Goal: Task Accomplishment & Management: Use online tool/utility

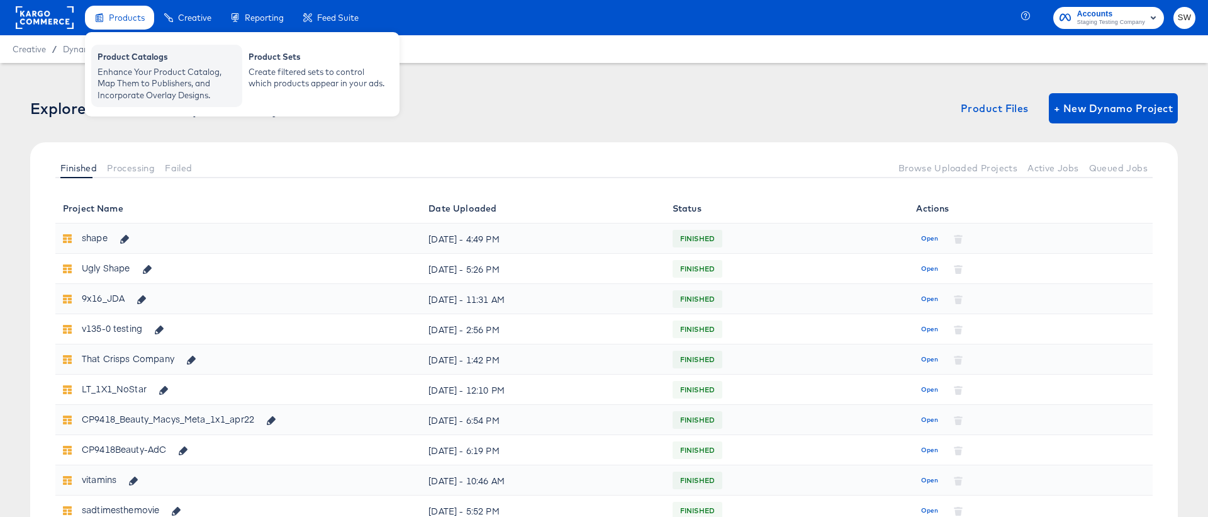
click at [135, 60] on div "Product Catalogs" at bounding box center [167, 58] width 138 height 15
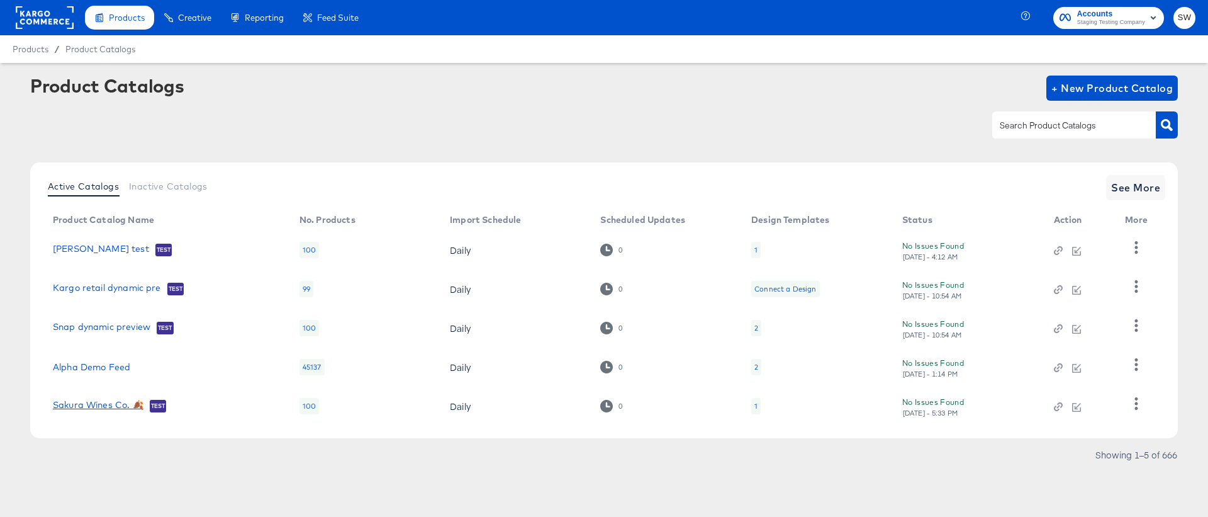
click at [114, 407] on link "Sakura Wines Co. 🍂" at bounding box center [98, 406] width 91 height 13
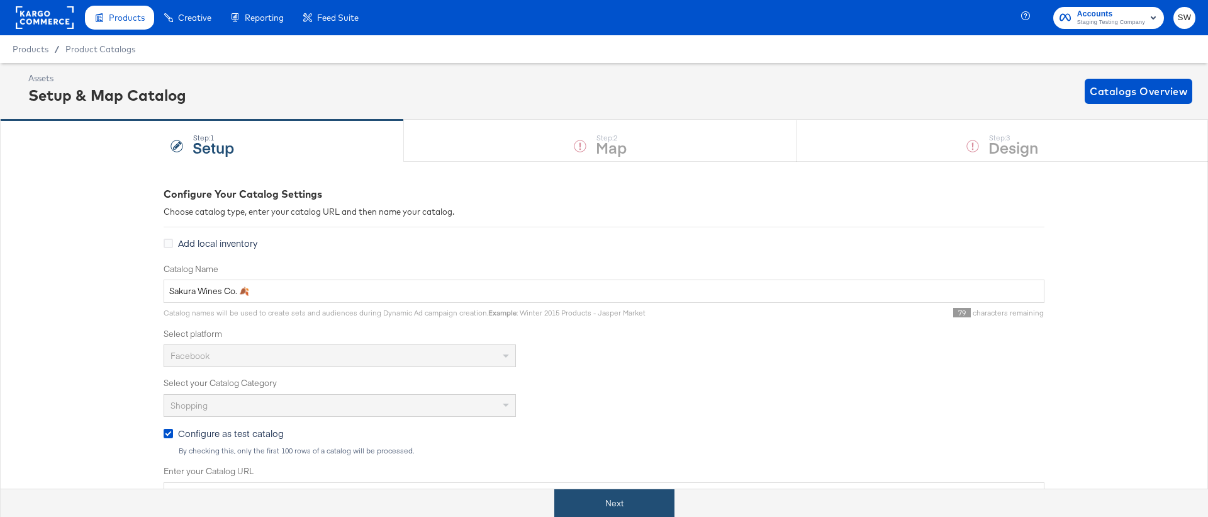
click at [632, 502] on button "Next" at bounding box center [614, 503] width 120 height 28
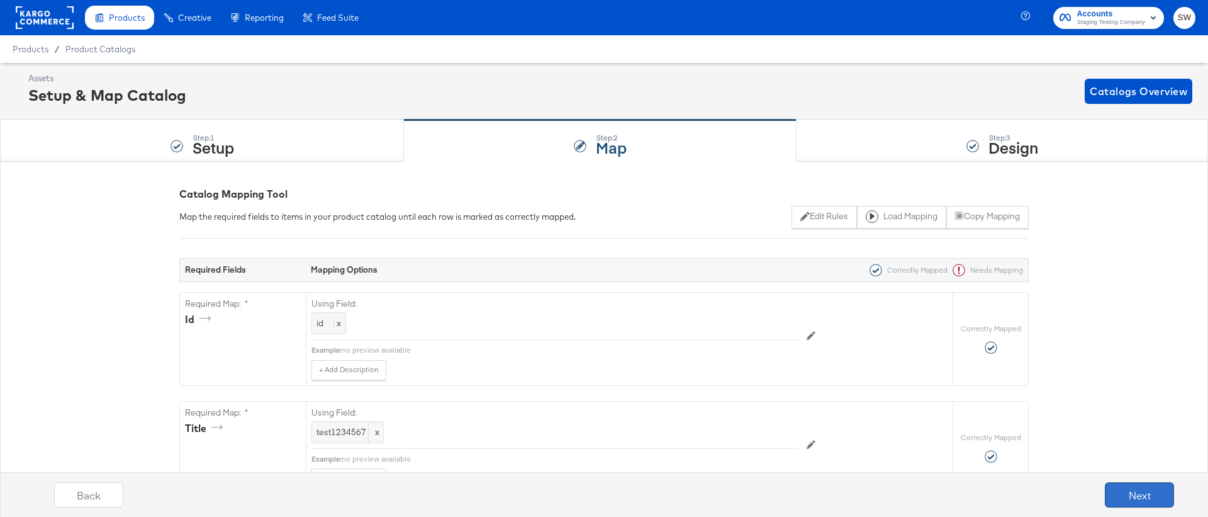
click at [1134, 496] on button "Next" at bounding box center [1139, 494] width 69 height 25
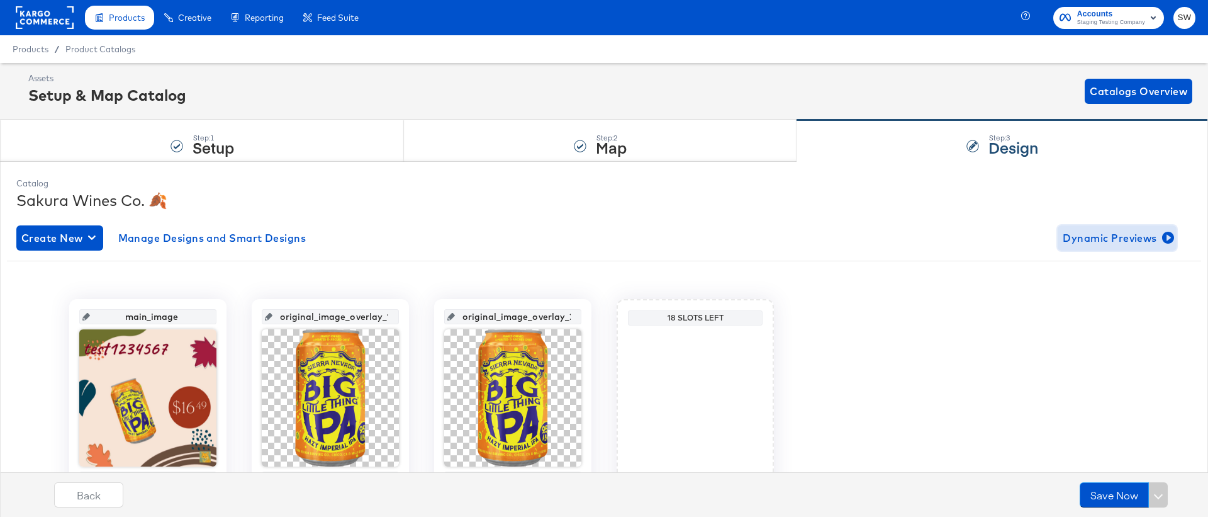
click at [1094, 240] on span "Dynamic Previews" at bounding box center [1117, 238] width 109 height 18
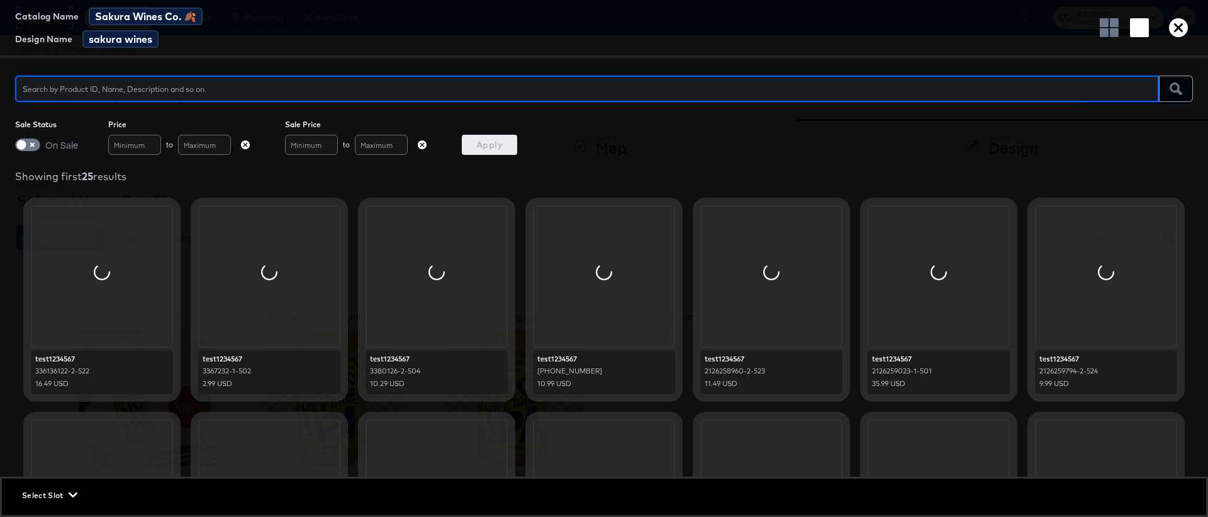
click at [1177, 20] on icon "button" at bounding box center [1178, 27] width 19 height 19
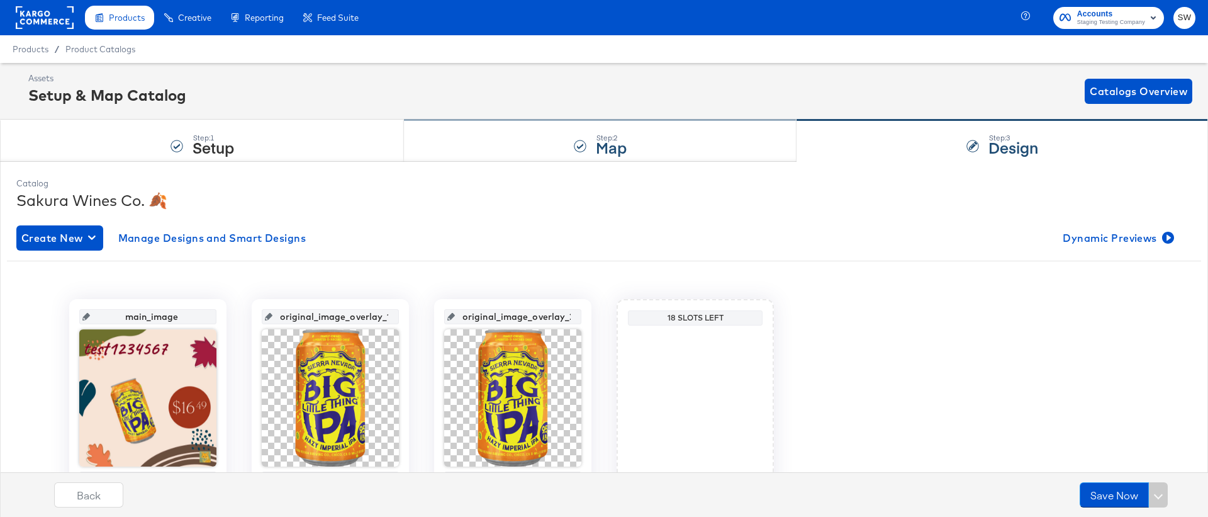
click at [511, 150] on div "Step: 2 Map" at bounding box center [600, 141] width 393 height 42
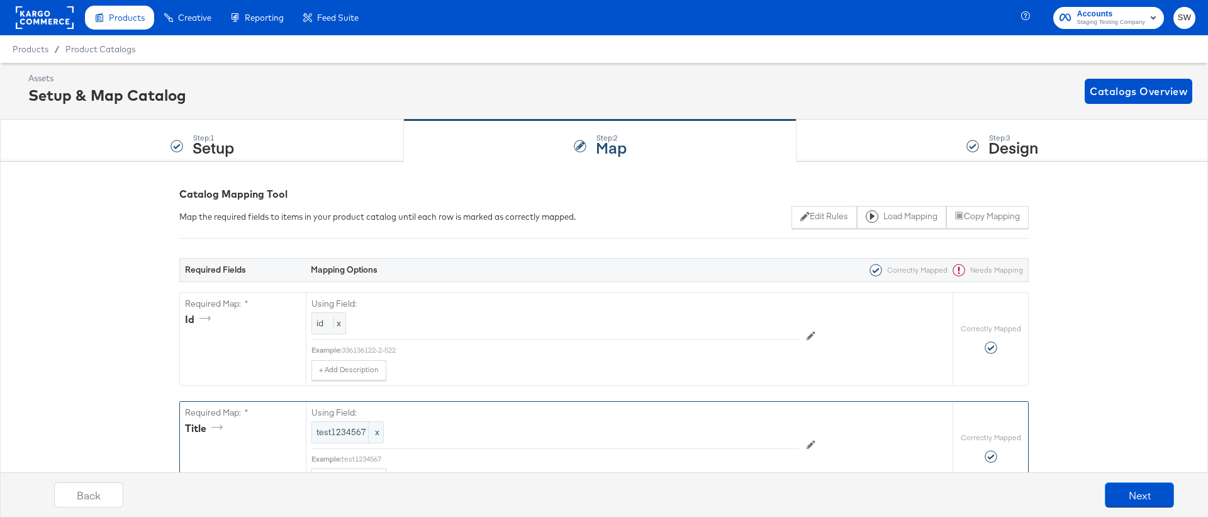
click at [347, 439] on div "test1234567 x" at bounding box center [347, 432] width 72 height 22
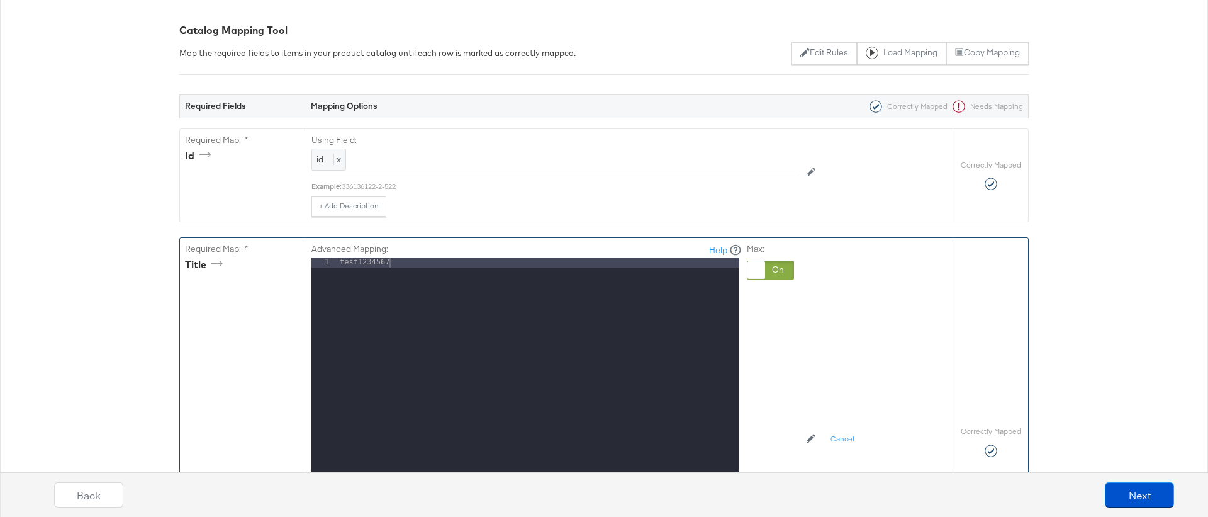
scroll to position [164, 0]
click at [777, 268] on div at bounding box center [770, 269] width 47 height 19
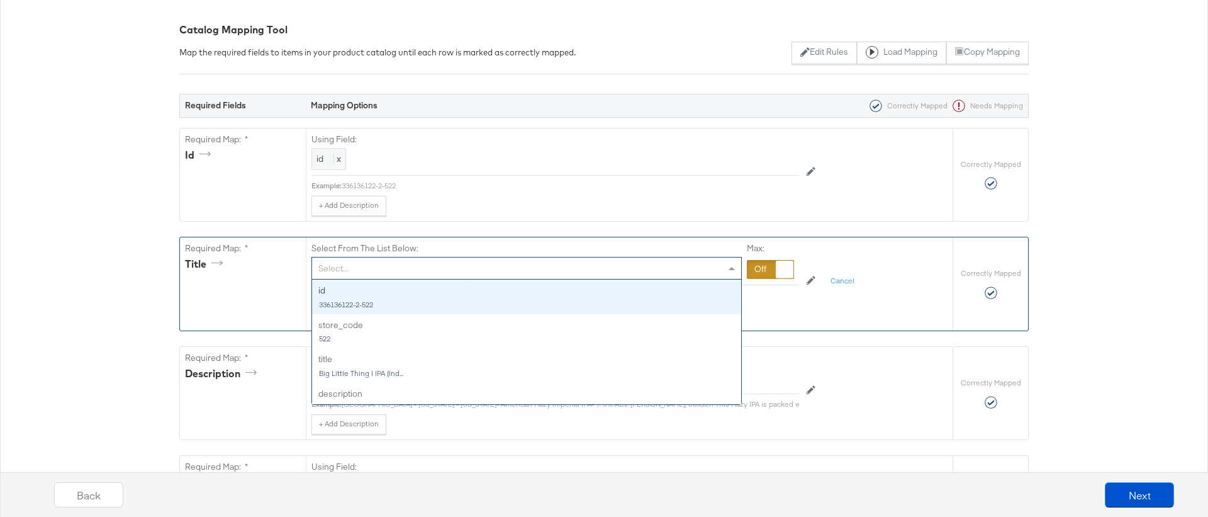
click at [446, 271] on div "Select..." at bounding box center [526, 267] width 429 height 21
type input "tit"
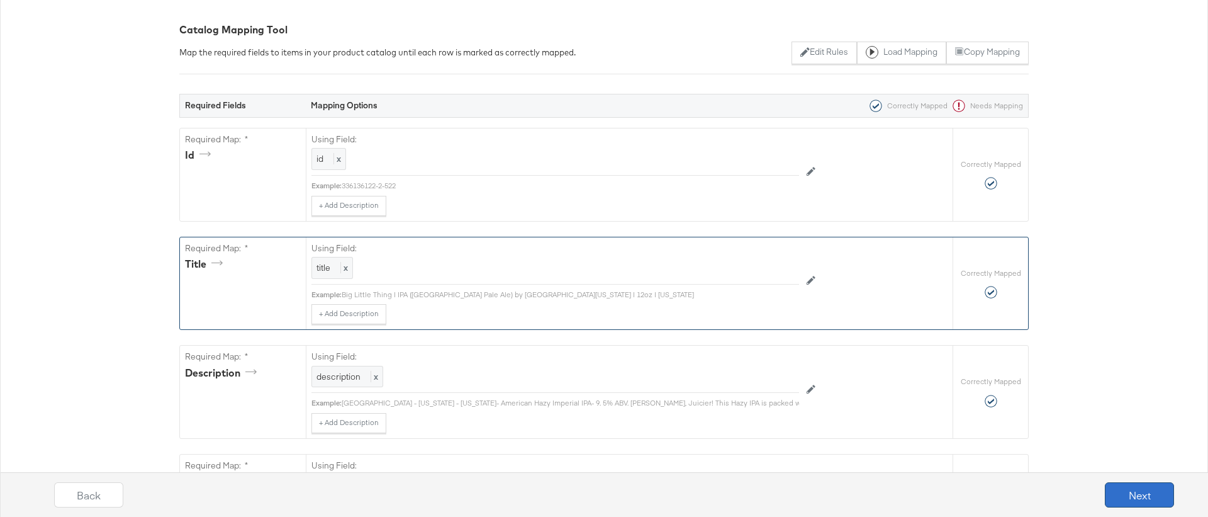
click at [1125, 490] on button "Next" at bounding box center [1139, 494] width 69 height 25
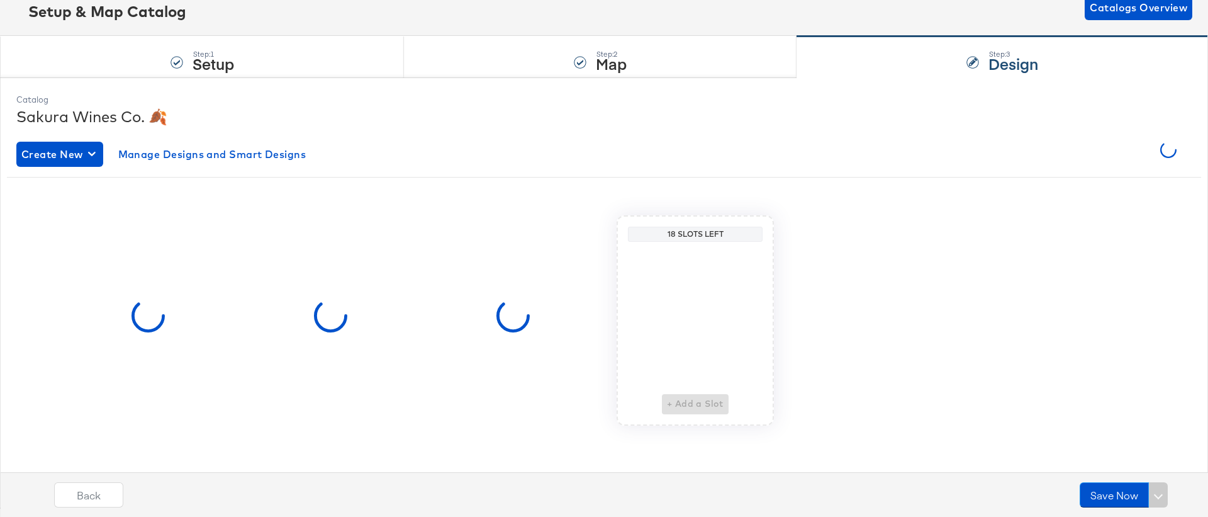
scroll to position [0, 0]
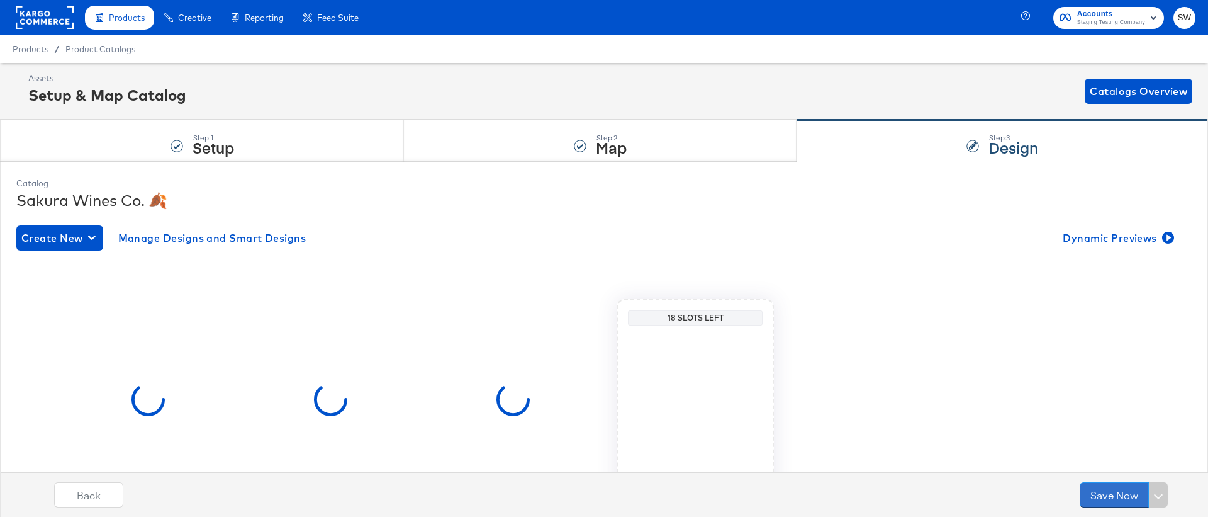
click at [1125, 490] on button "Save Now" at bounding box center [1114, 494] width 69 height 25
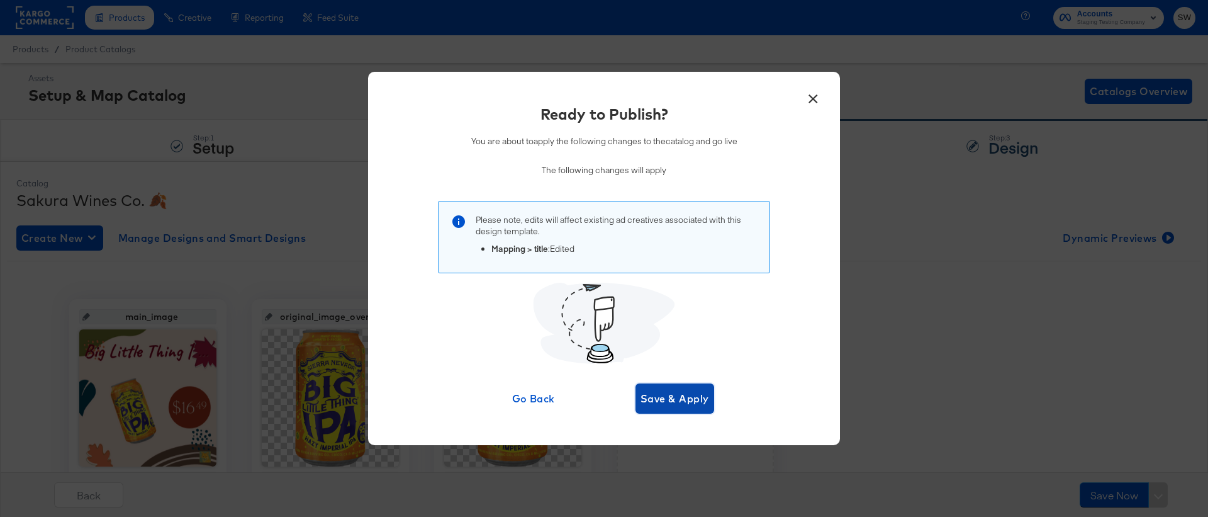
click at [687, 403] on span "Save & Apply" at bounding box center [675, 399] width 69 height 18
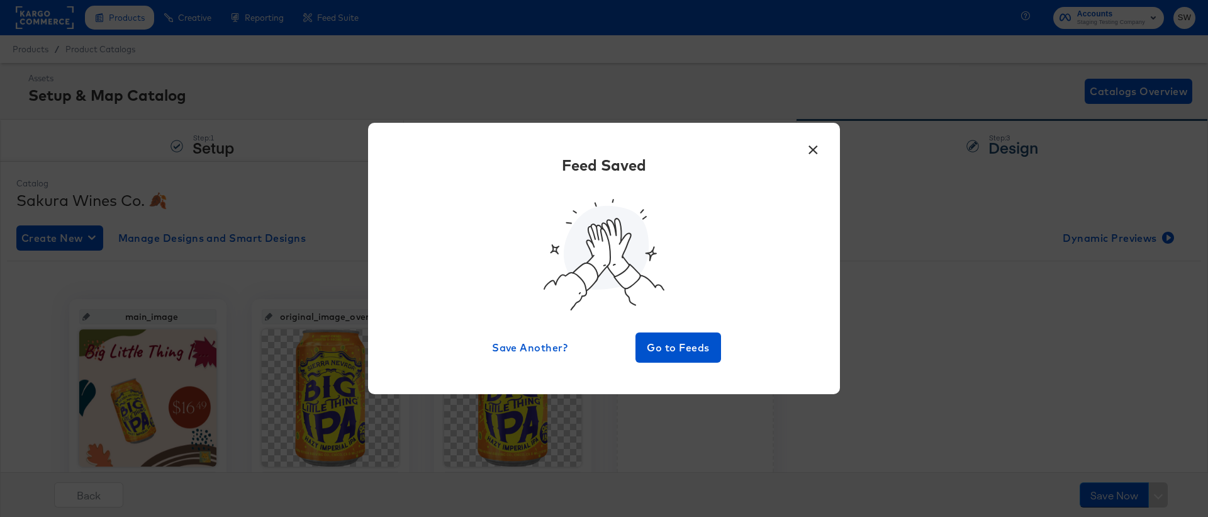
click at [813, 156] on button "×" at bounding box center [813, 146] width 23 height 23
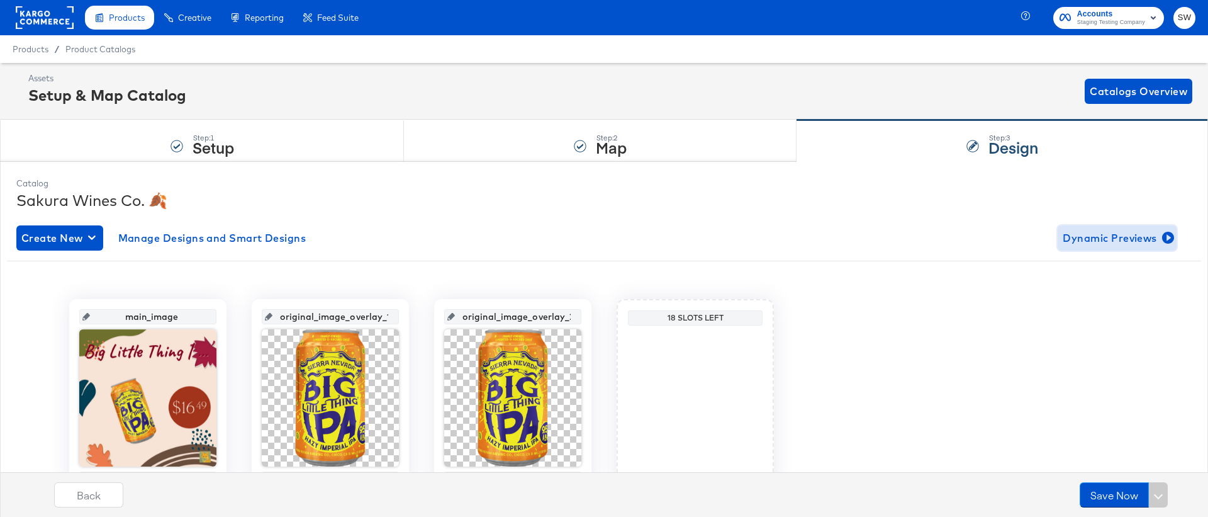
click at [1094, 236] on span "Dynamic Previews" at bounding box center [1117, 238] width 109 height 18
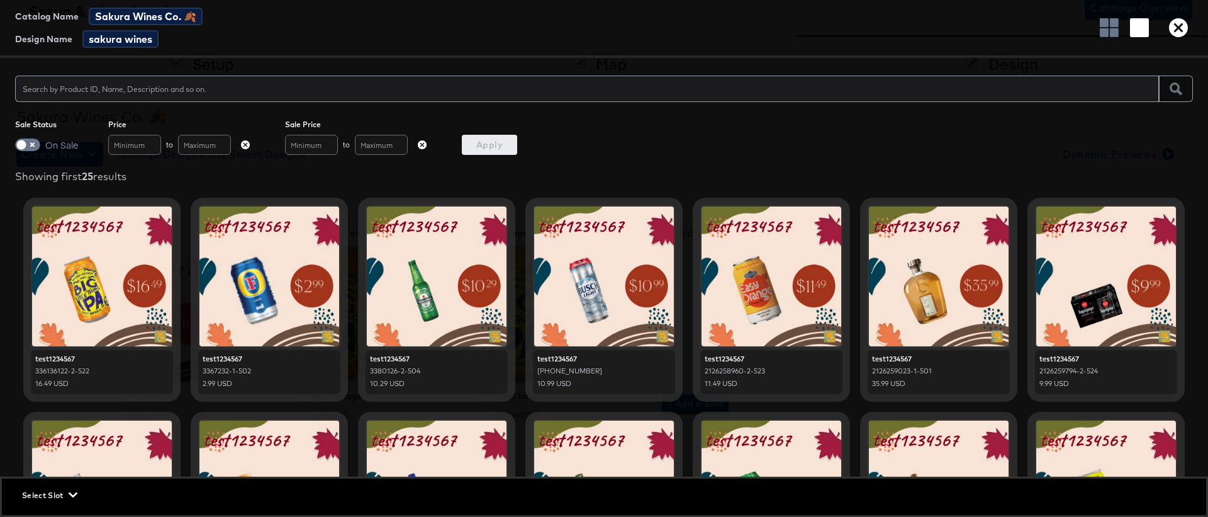
click at [1170, 25] on icon "button" at bounding box center [1178, 27] width 19 height 19
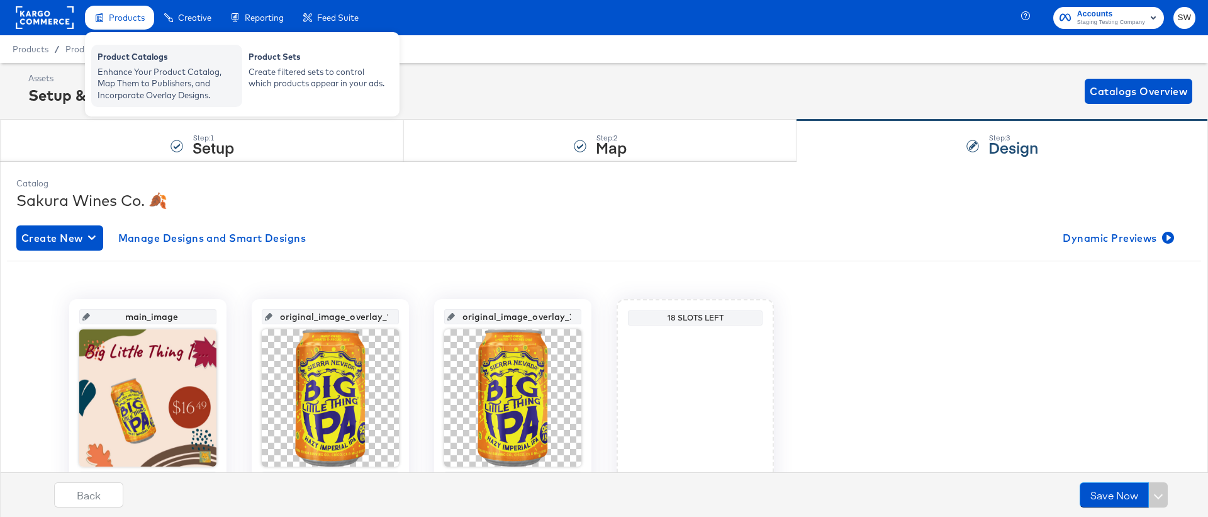
click at [132, 82] on div "Enhance Your Product Catalog, Map Them to Publishers, and Incorporate Overlay D…" at bounding box center [167, 83] width 138 height 35
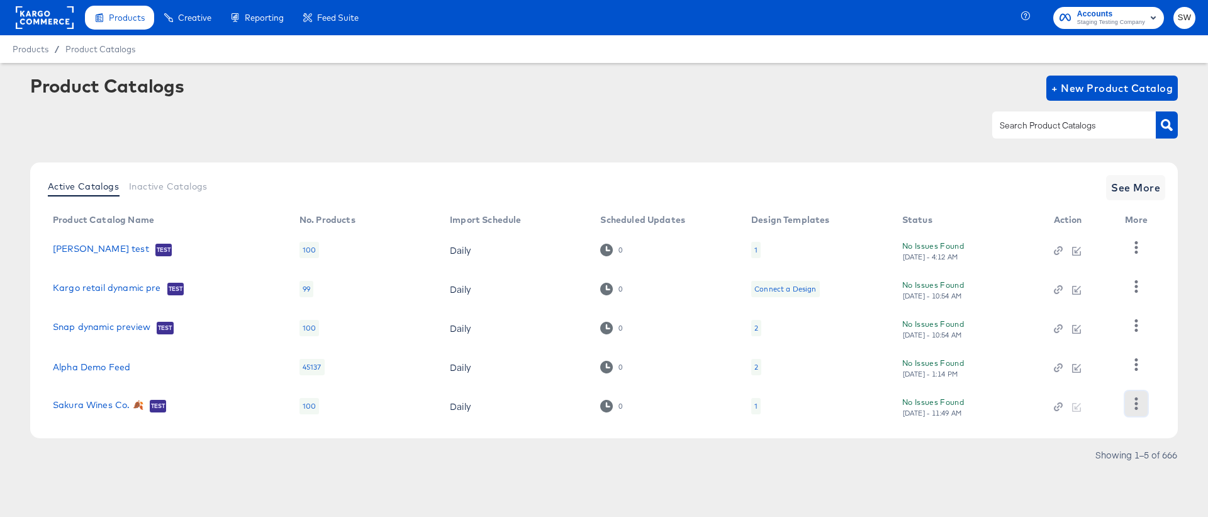
drag, startPoint x: 1143, startPoint y: 406, endPoint x: 1147, endPoint y: 412, distance: 6.8
click at [1143, 407] on button "button" at bounding box center [1136, 403] width 22 height 25
click at [1085, 344] on div "HUD Checks (Internal)" at bounding box center [1085, 340] width 126 height 20
click at [115, 413] on td "Sakura Wines Co. 🍂 Test" at bounding box center [166, 405] width 247 height 39
click at [115, 412] on td "Sakura Wines Co. 🍂 Test" at bounding box center [166, 405] width 247 height 39
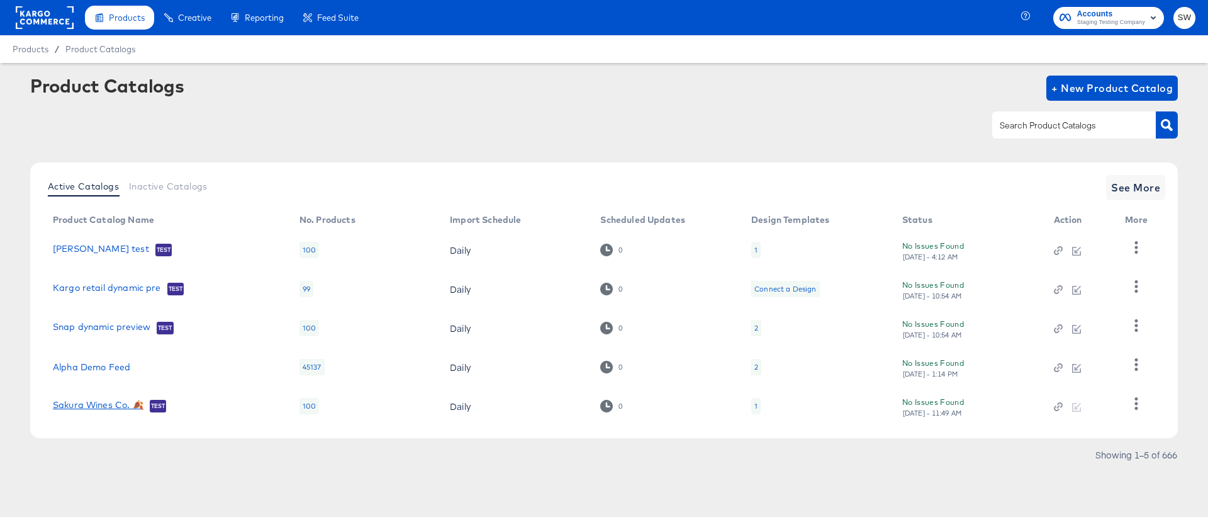
click at [115, 411] on link "Sakura Wines Co. 🍂" at bounding box center [98, 406] width 91 height 13
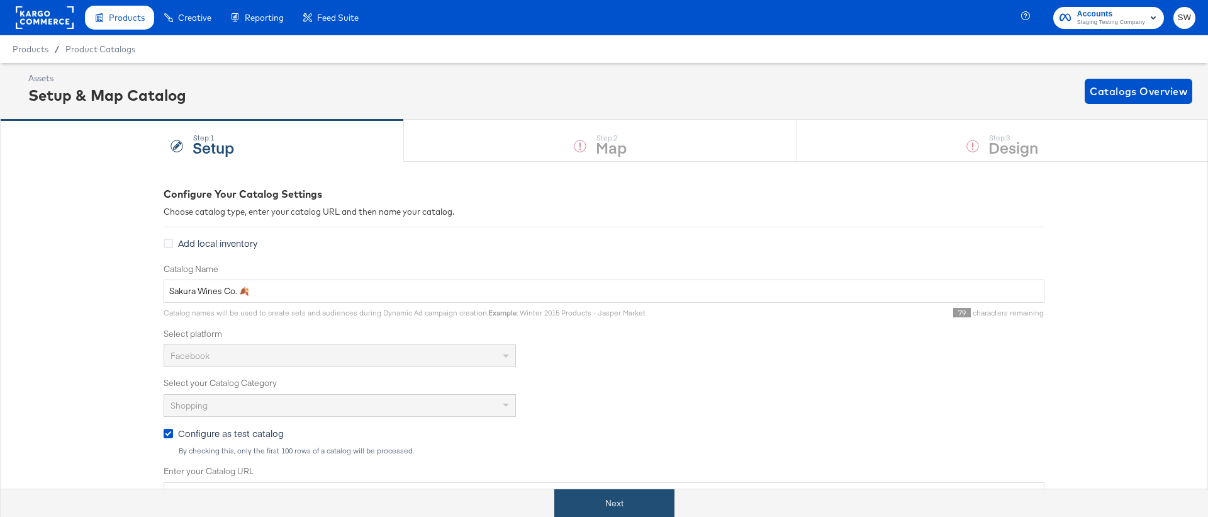
click at [602, 494] on button "Next" at bounding box center [614, 503] width 120 height 28
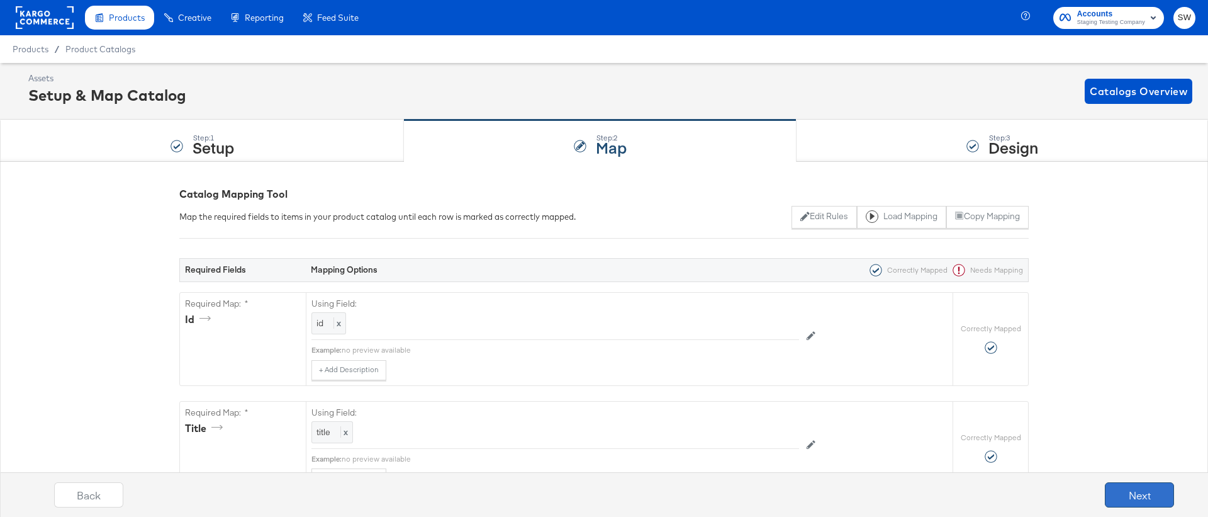
click at [1148, 502] on button "Next" at bounding box center [1139, 494] width 69 height 25
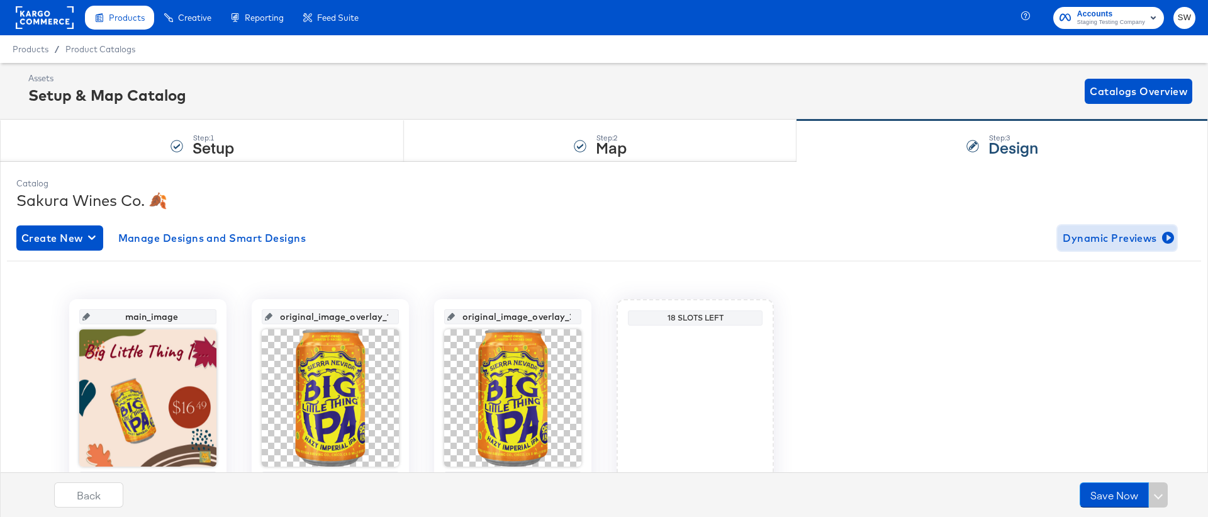
click at [1110, 240] on span "Dynamic Previews" at bounding box center [1117, 238] width 109 height 18
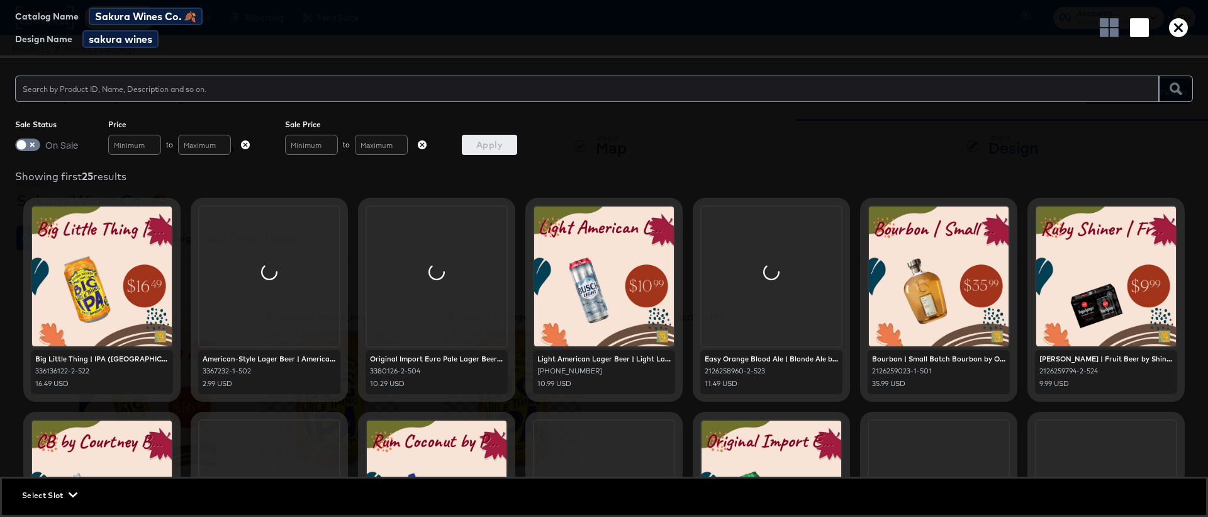
click at [1172, 33] on icon "button" at bounding box center [1178, 27] width 19 height 19
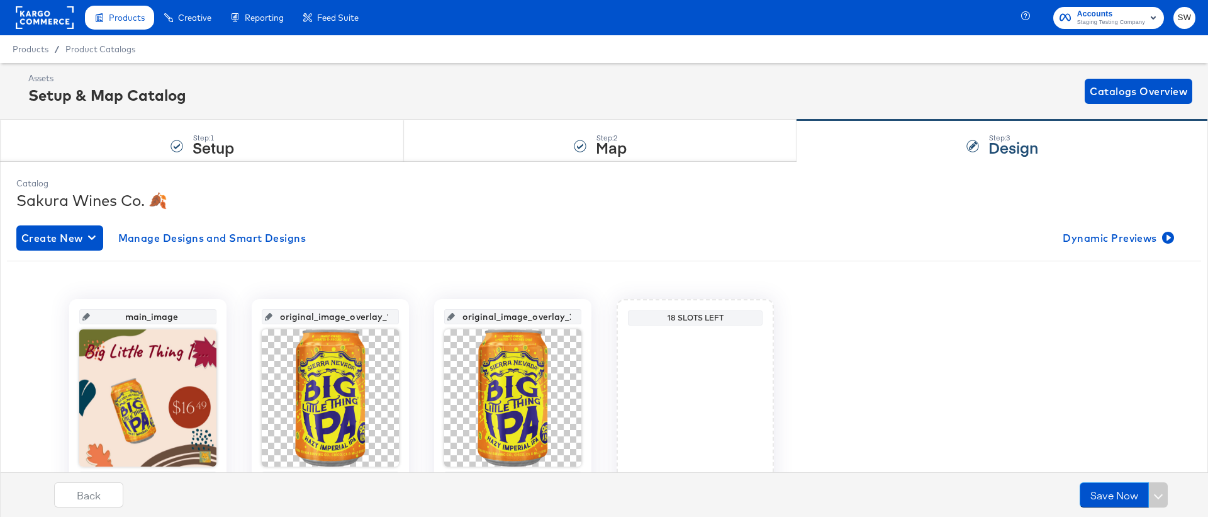
click at [476, 164] on div "Catalog Sakura Wines Co. 🍂 Create New Manage Designs and Smart Designs Dynamic …" at bounding box center [604, 375] width 1208 height 429
click at [476, 155] on div "Step: 2 Map" at bounding box center [600, 141] width 393 height 42
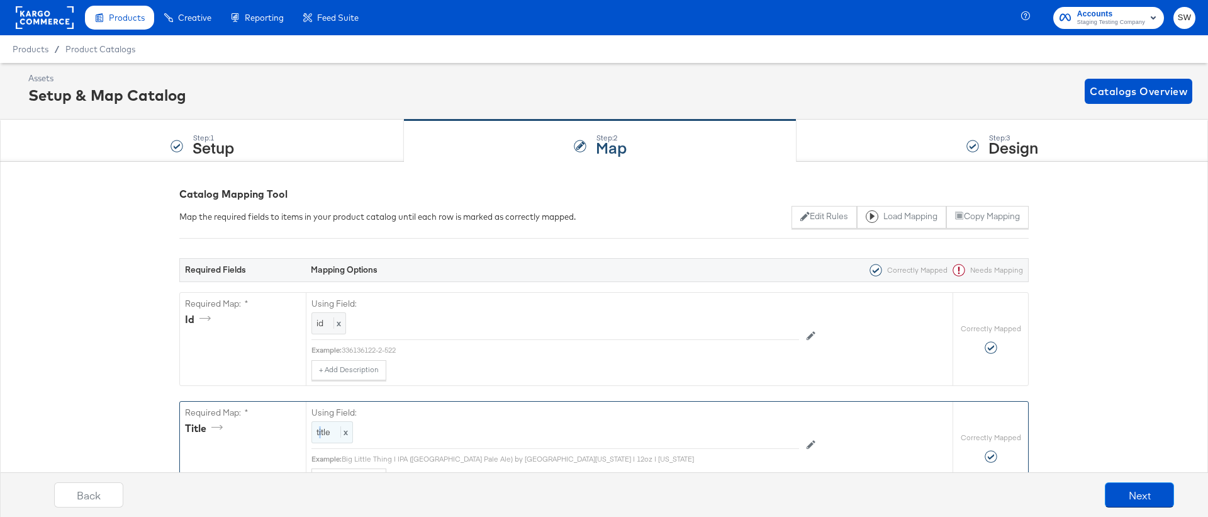
click at [320, 431] on span "title" at bounding box center [324, 431] width 14 height 11
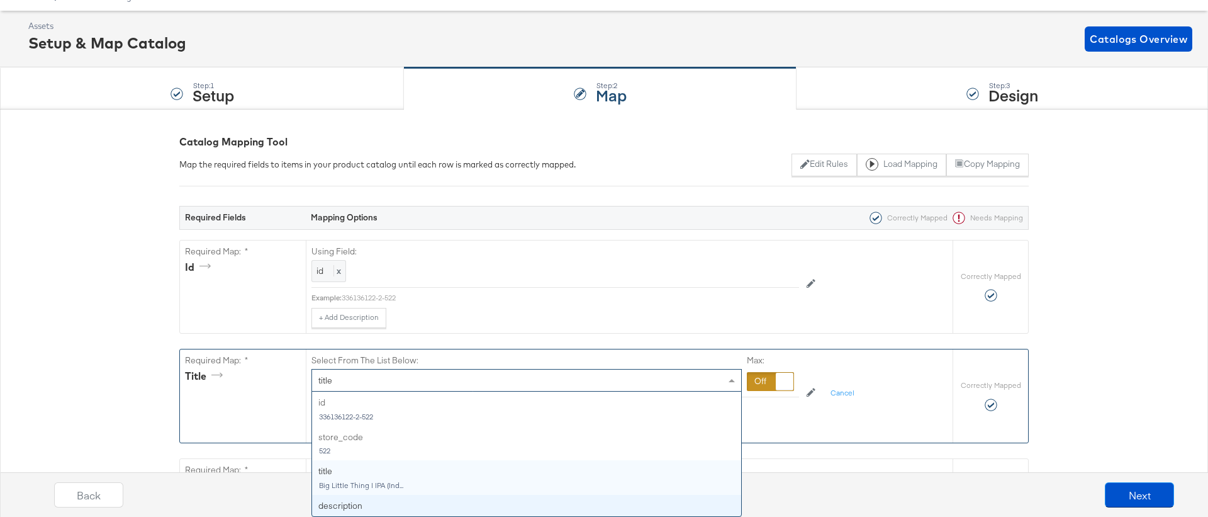
scroll to position [69, 0]
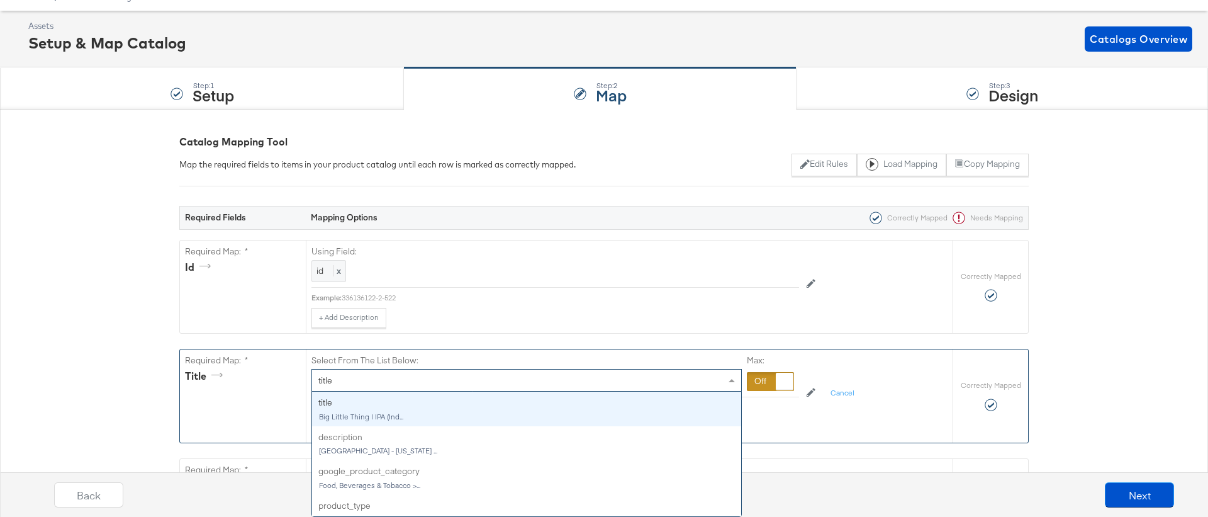
click at [753, 384] on div at bounding box center [770, 381] width 47 height 19
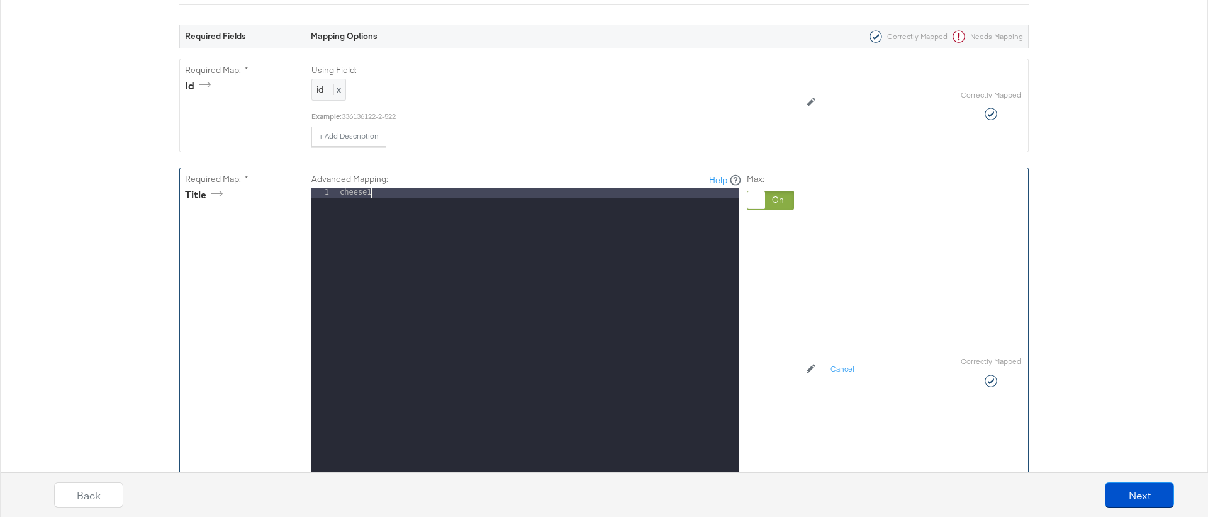
scroll to position [463, 0]
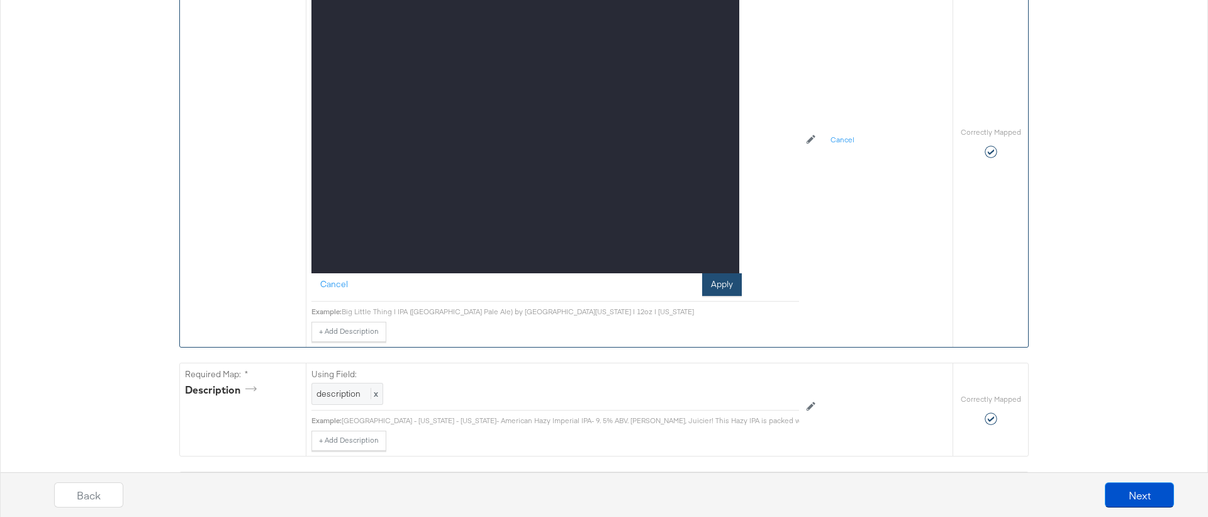
click at [714, 295] on button "Apply" at bounding box center [722, 284] width 40 height 23
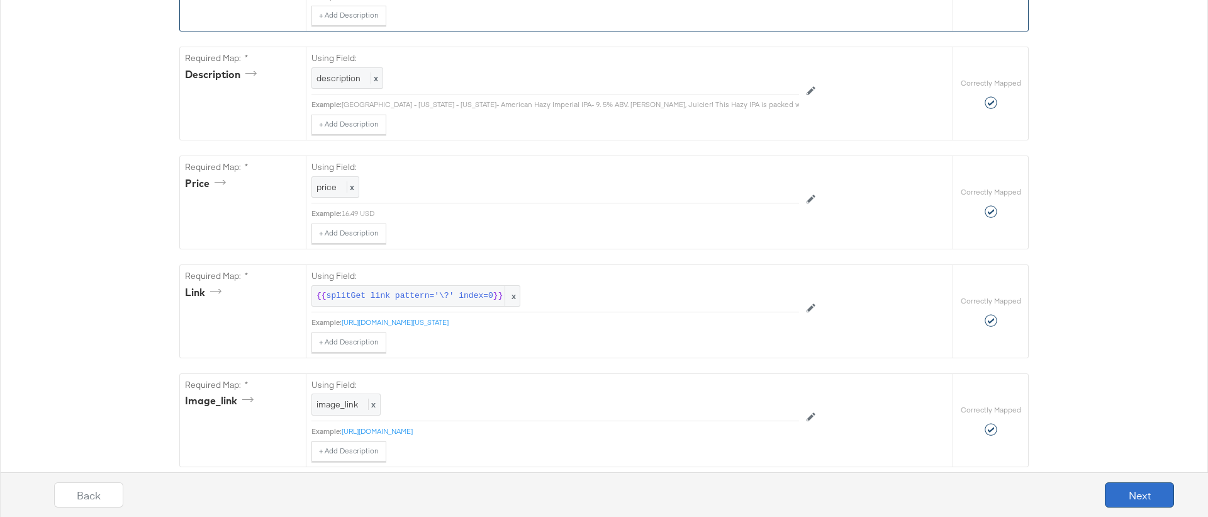
click at [1147, 498] on button "Next" at bounding box center [1139, 494] width 69 height 25
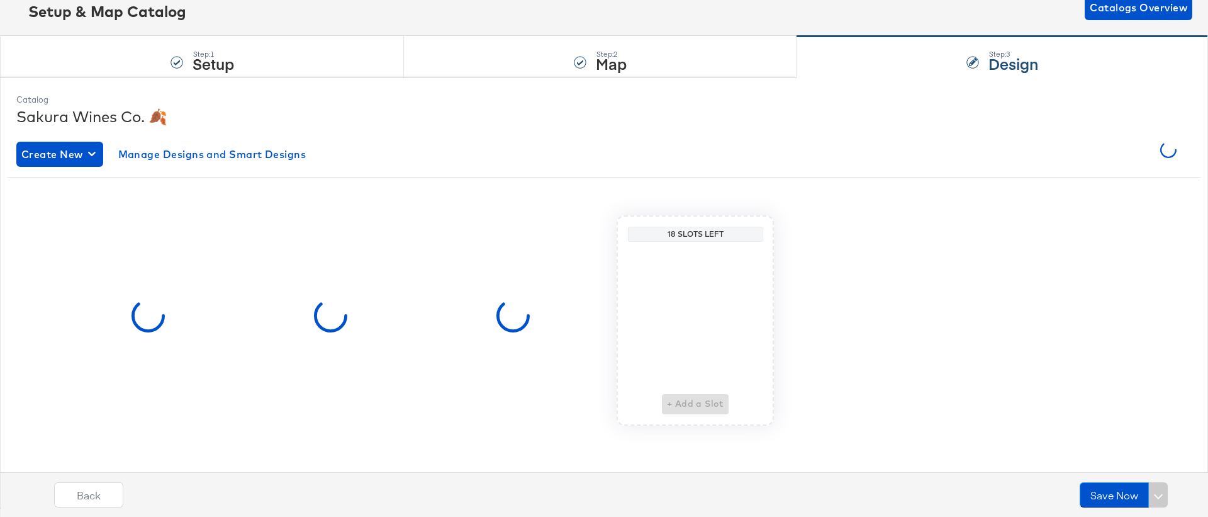
scroll to position [0, 0]
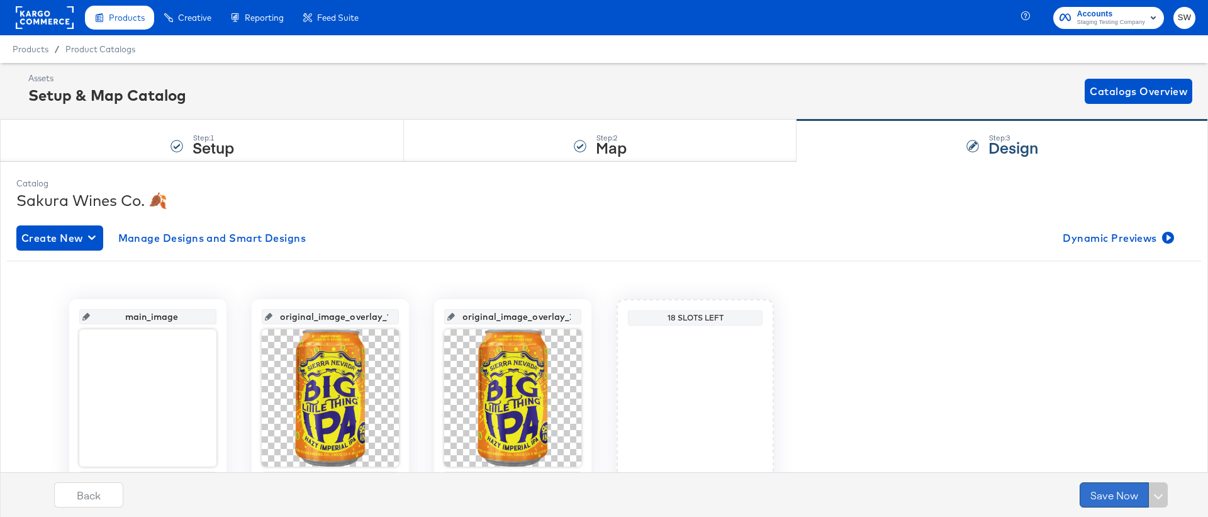
click at [1125, 495] on button "Save Now" at bounding box center [1114, 494] width 69 height 25
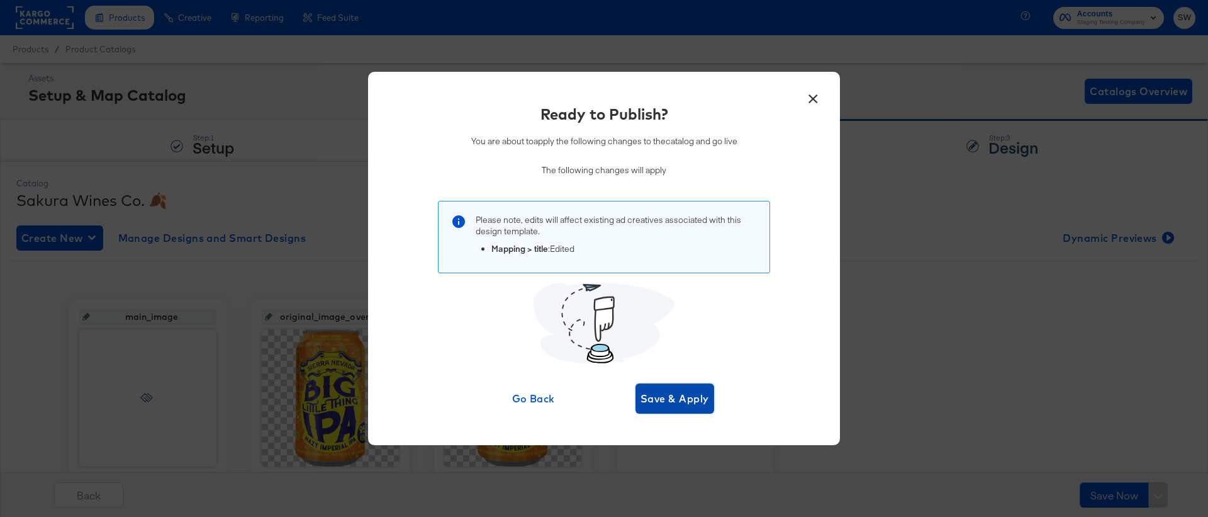
click at [646, 388] on button "Save & Apply" at bounding box center [675, 398] width 79 height 30
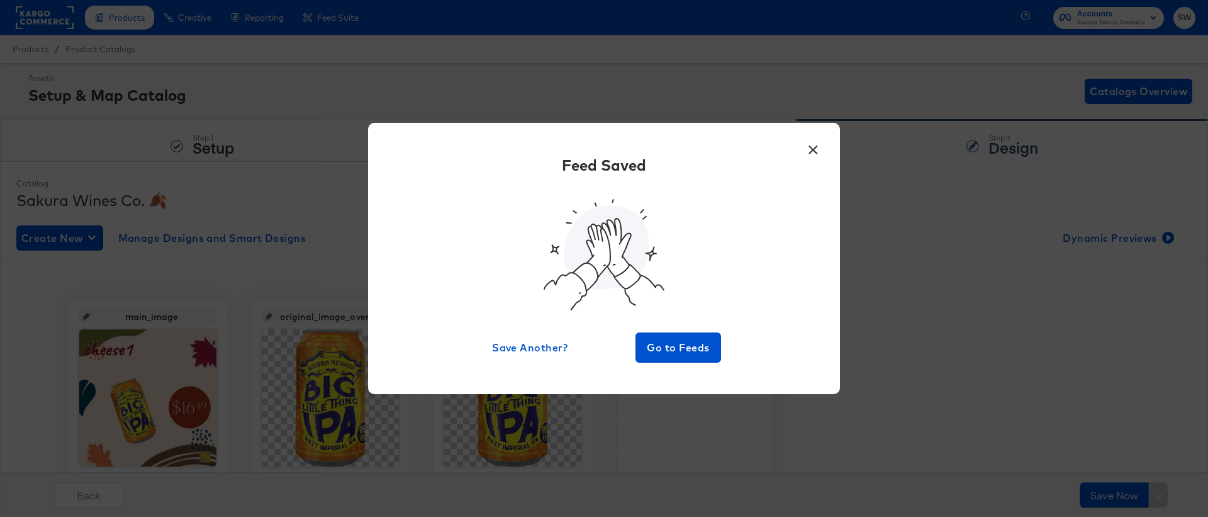
click at [806, 154] on button "×" at bounding box center [813, 146] width 23 height 23
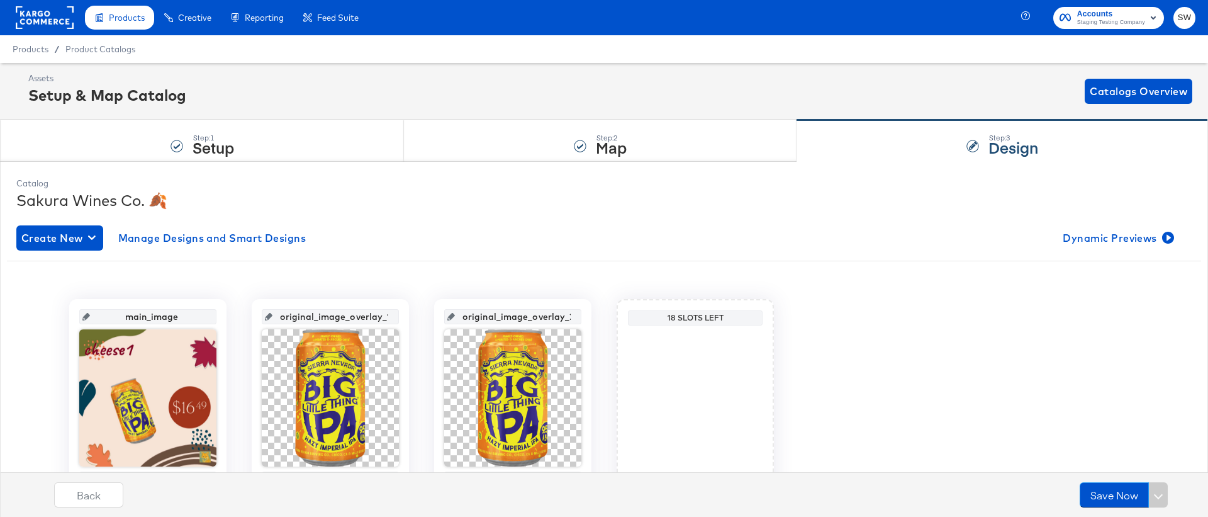
click at [1119, 261] on div "main_image sakura wines 1080 x 1080 original_image_overlay_1 Original Image 600…" at bounding box center [604, 399] width 1194 height 277
click at [1126, 242] on span "Dynamic Previews" at bounding box center [1117, 238] width 109 height 18
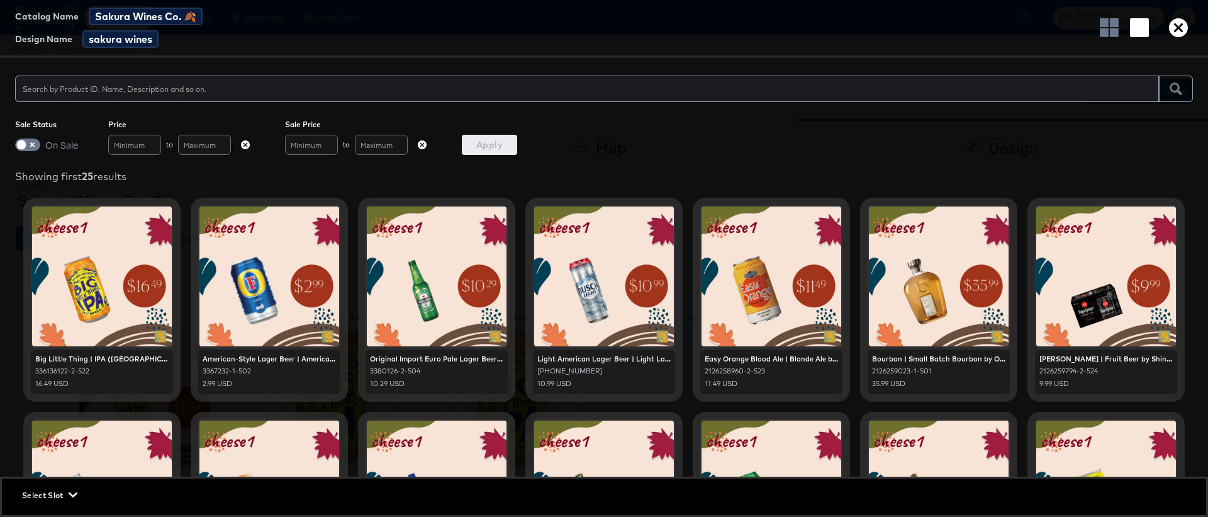
click at [1170, 36] on icon "button" at bounding box center [1178, 27] width 19 height 19
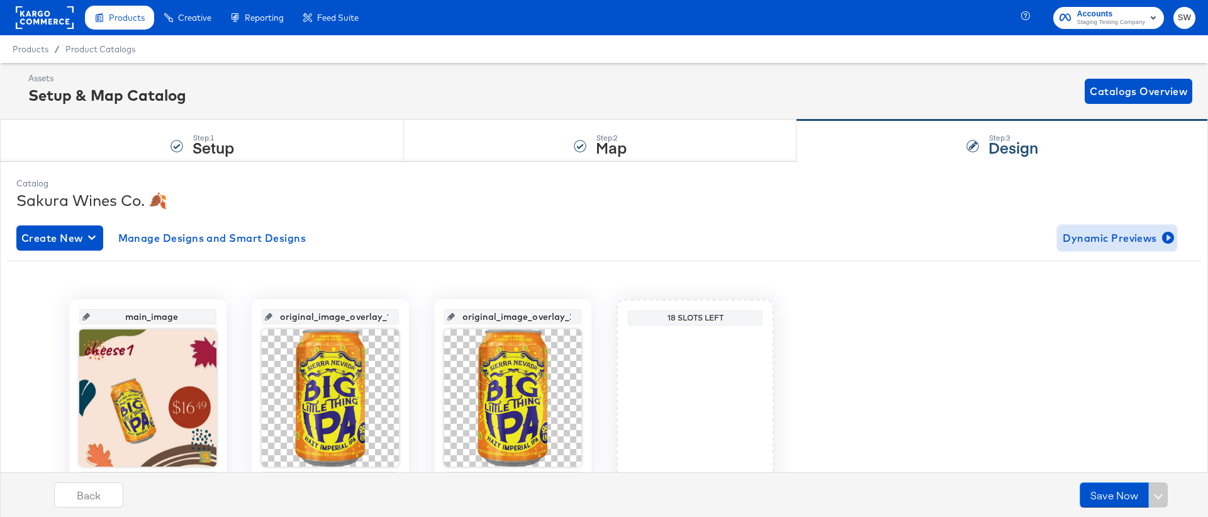
click at [1117, 243] on span "Dynamic Previews" at bounding box center [1117, 238] width 109 height 18
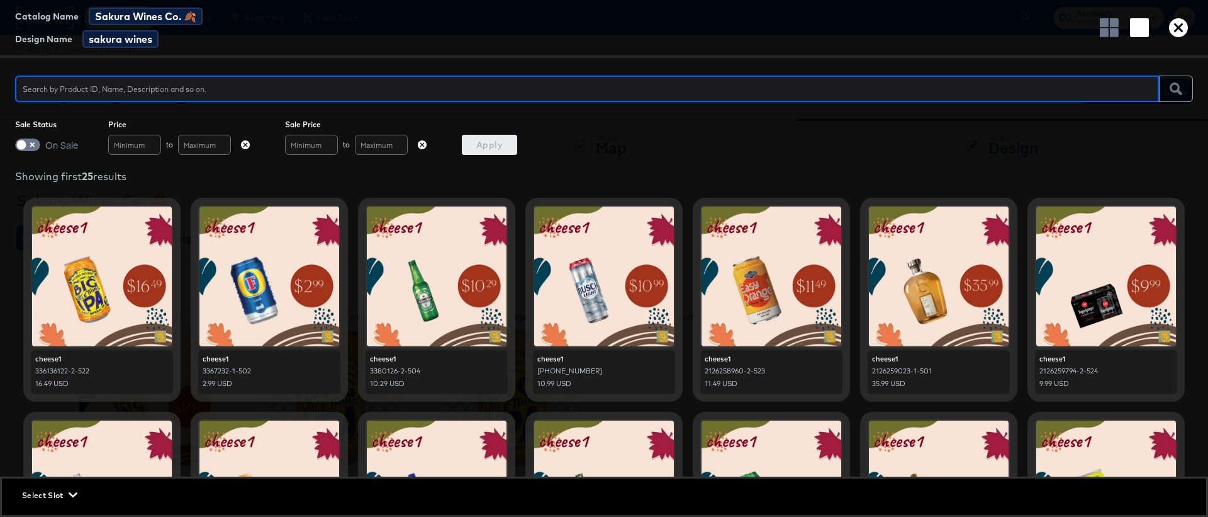
click at [1182, 38] on div "Catalog Name Sakura Wines Co. 🍂 Design Name sakura wines" at bounding box center [604, 29] width 1208 height 58
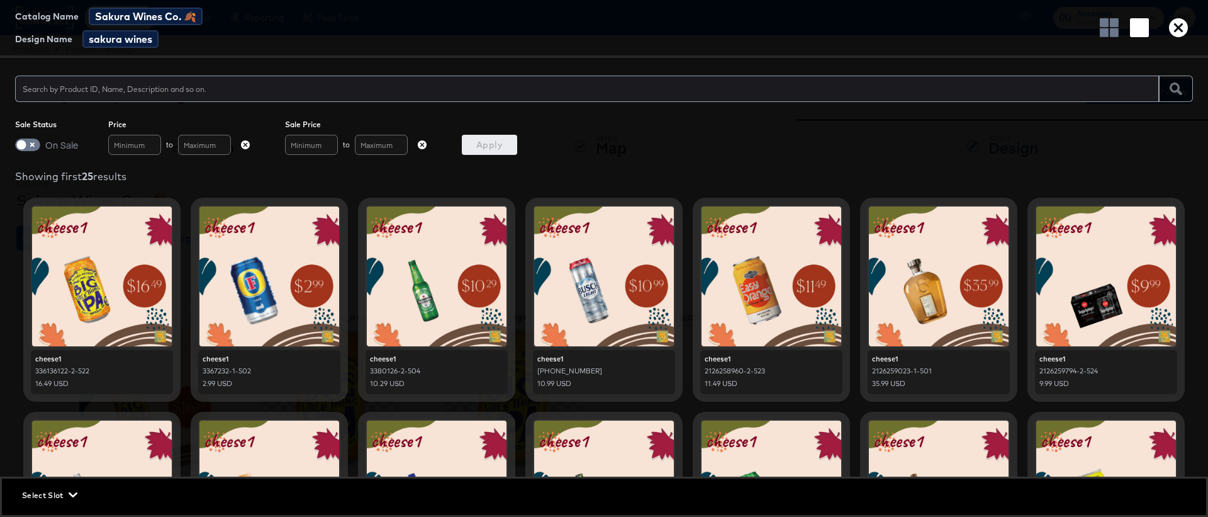
click at [1183, 32] on icon "button" at bounding box center [1178, 27] width 19 height 19
click at [1183, 32] on div "Accounts Staging Testing Company SW" at bounding box center [1117, 17] width 182 height 35
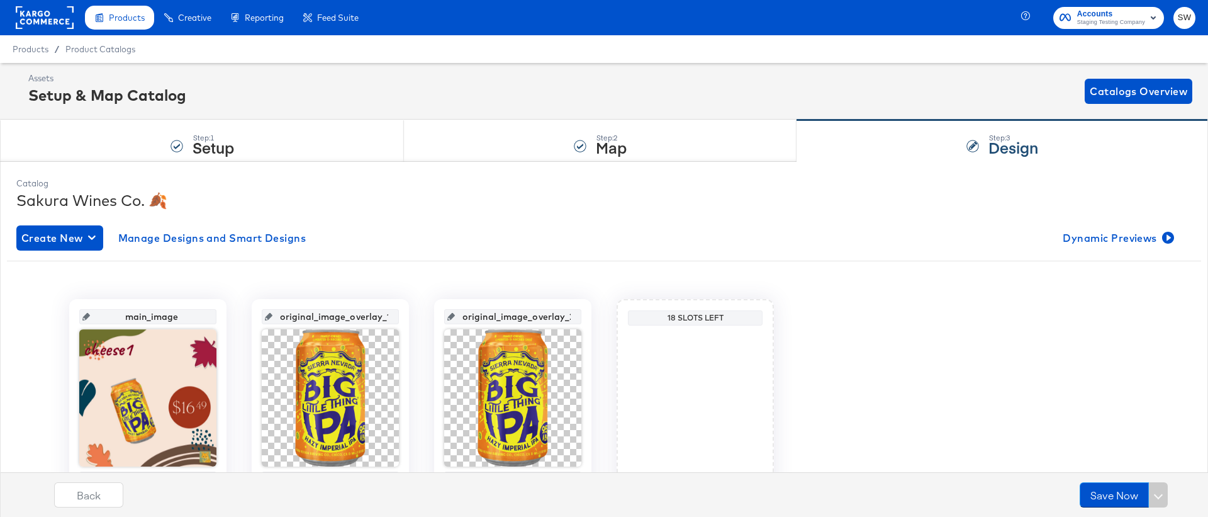
click at [558, 107] on div "Assets Setup & Map Catalog Catalogs Overview" at bounding box center [610, 90] width 1164 height 37
click at [558, 154] on div "Step: 2 Map" at bounding box center [600, 141] width 393 height 42
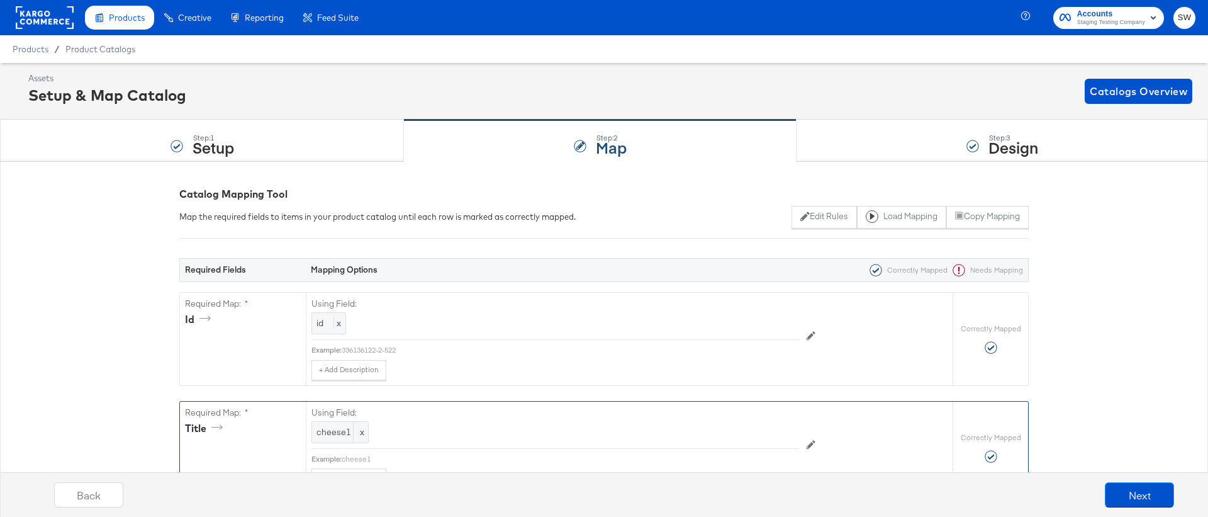
click at [303, 436] on div "Required Map: * title" at bounding box center [243, 447] width 126 height 93
click at [339, 436] on span "cheese1" at bounding box center [340, 432] width 47 height 12
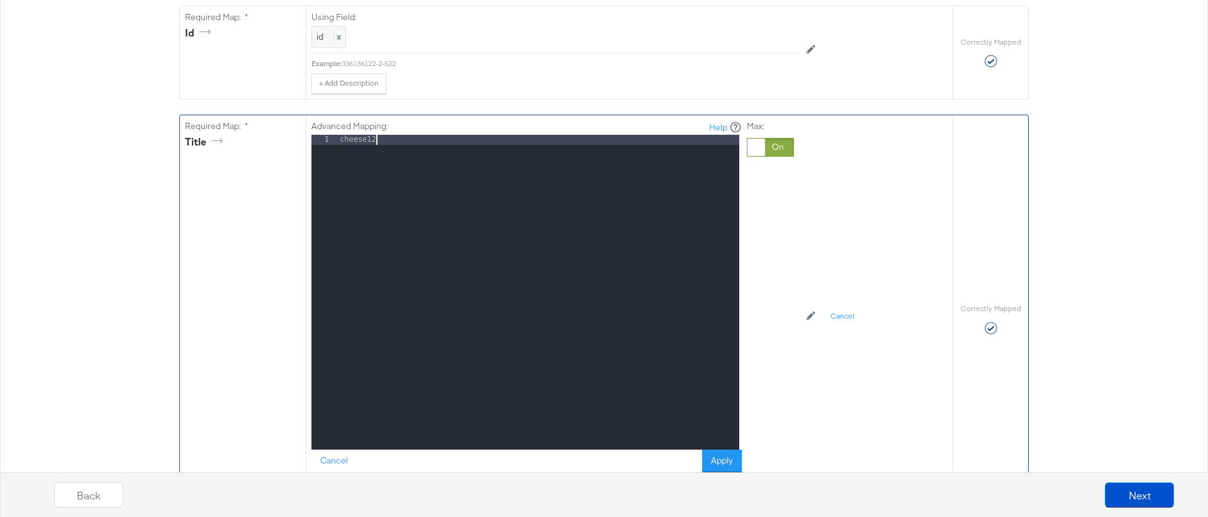
scroll to position [287, 0]
click at [774, 466] on div "Back Next" at bounding box center [614, 490] width 1208 height 54
click at [715, 463] on div "Back Next" at bounding box center [614, 490] width 1208 height 54
click at [732, 459] on button "Apply" at bounding box center [722, 460] width 40 height 23
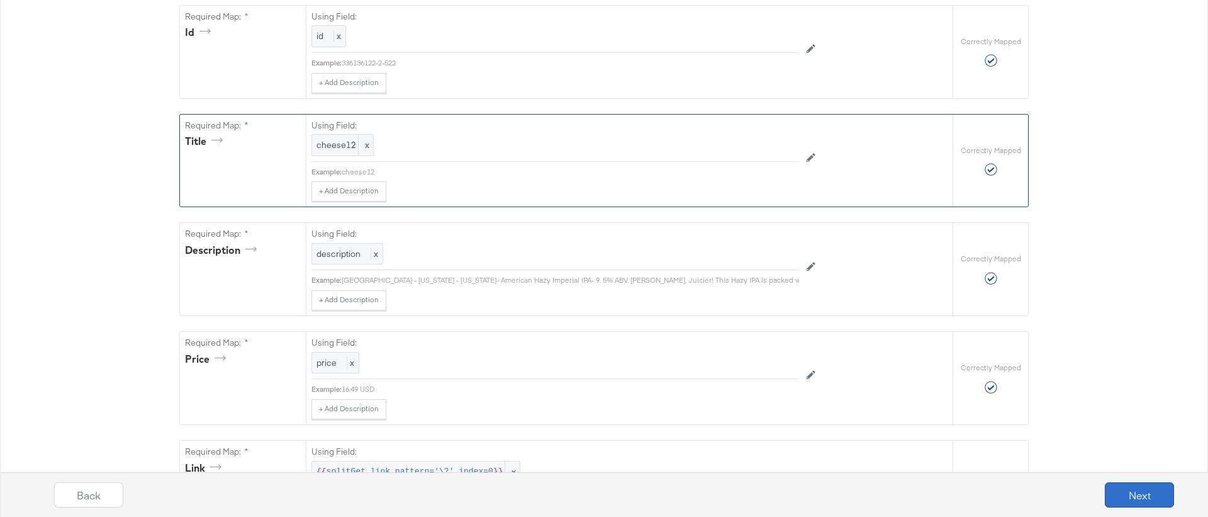
click at [1144, 491] on button "Next" at bounding box center [1139, 494] width 69 height 25
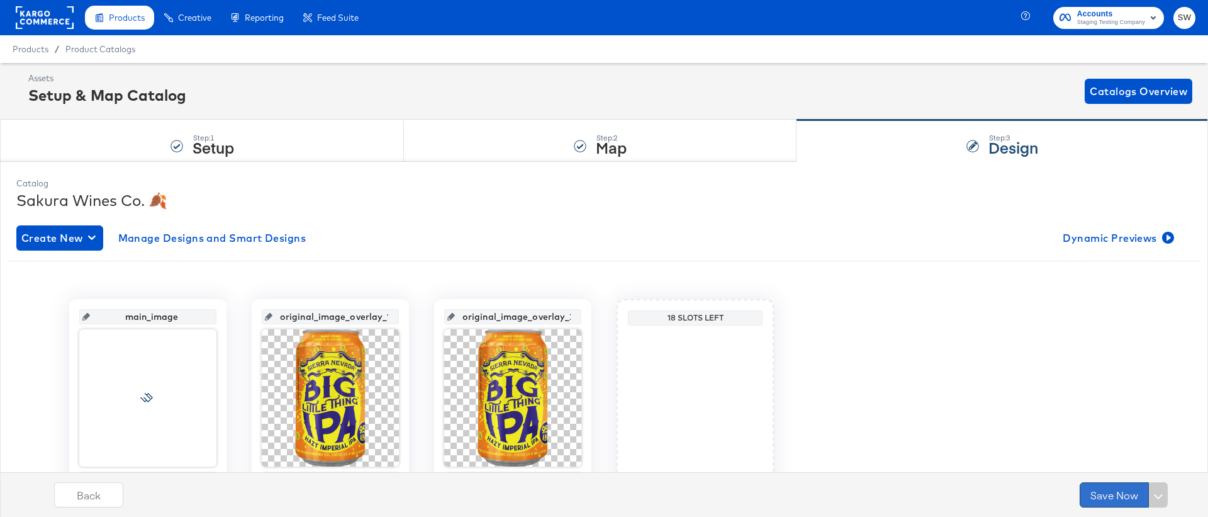
click at [1097, 491] on button "Save Now" at bounding box center [1114, 494] width 69 height 25
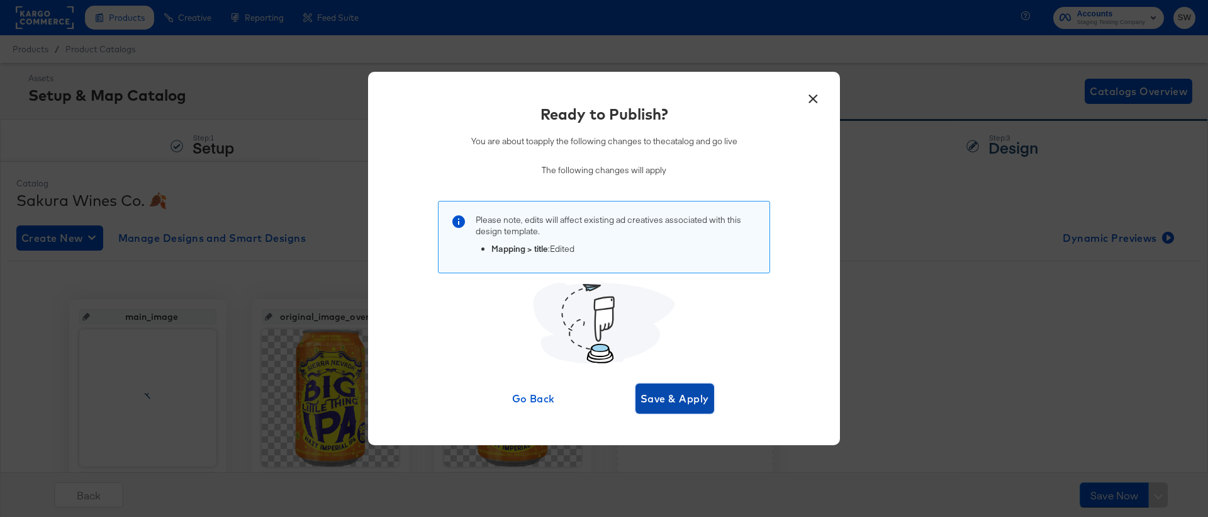
click at [691, 387] on button "Save & Apply" at bounding box center [675, 398] width 79 height 30
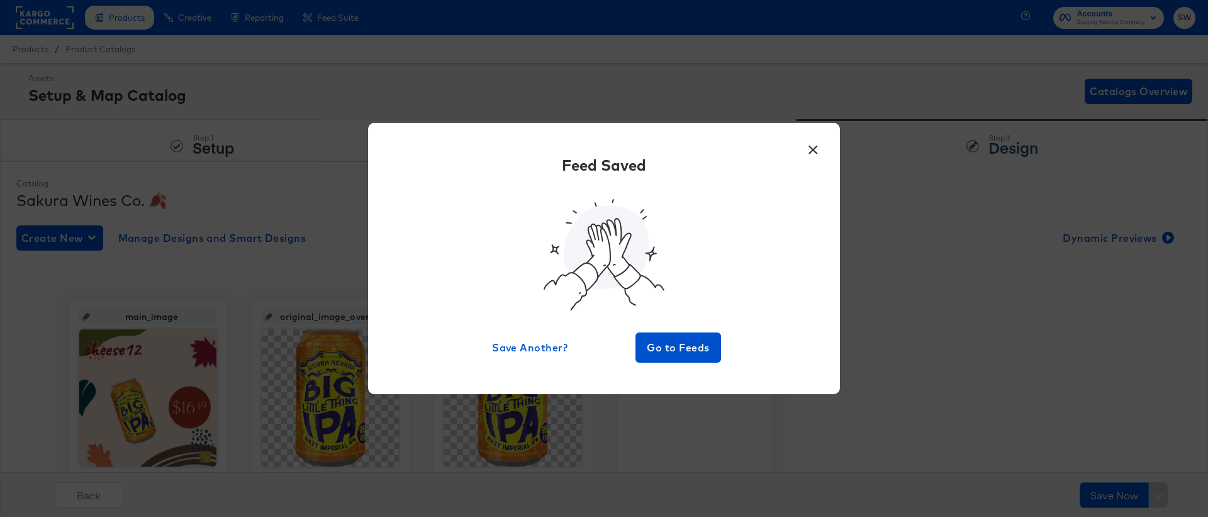
click at [808, 147] on button "×" at bounding box center [813, 146] width 23 height 23
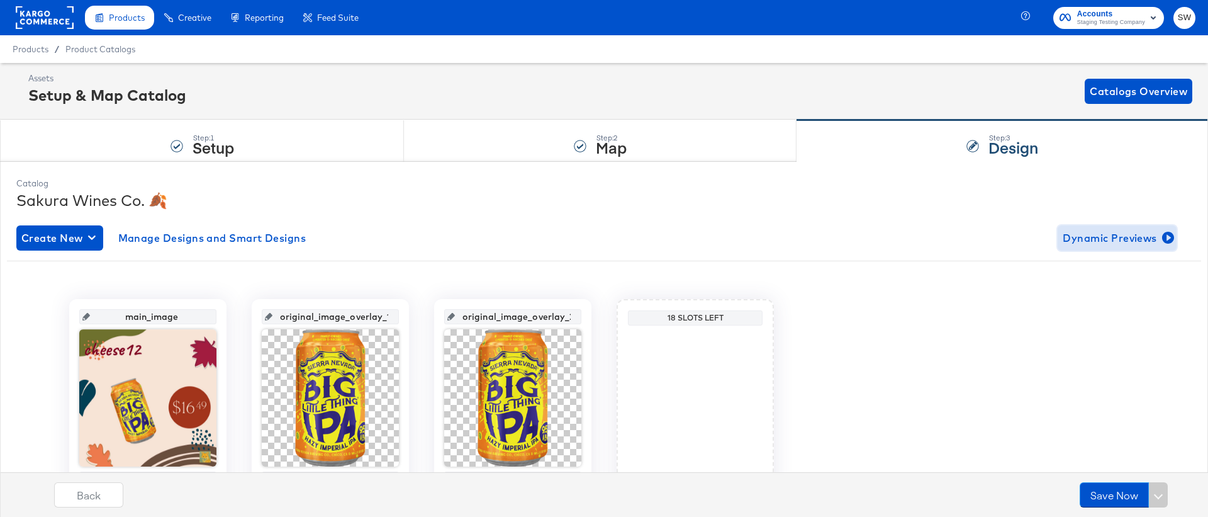
click at [1122, 240] on span "Dynamic Previews" at bounding box center [1117, 238] width 109 height 18
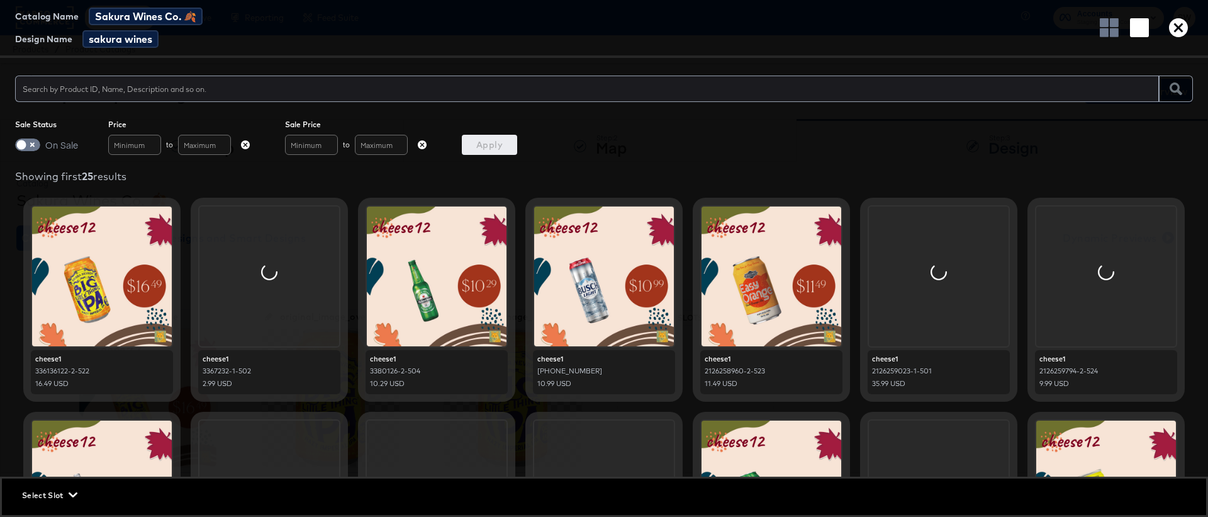
click at [1193, 15] on div "Catalog Name Sakura Wines Co. 🍂 Design Name sakura wines" at bounding box center [604, 29] width 1208 height 58
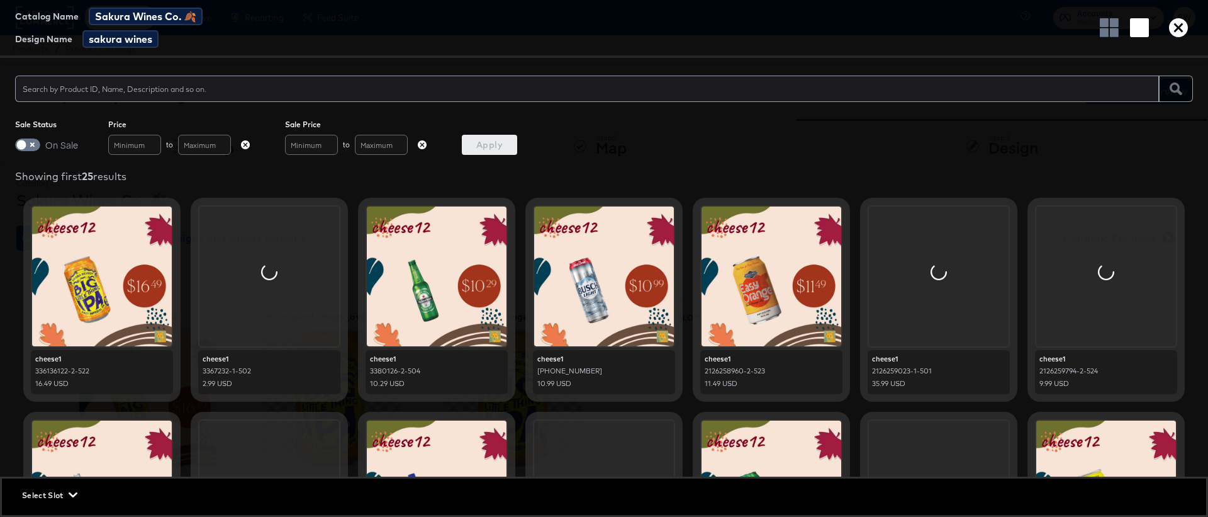
click at [1182, 21] on icon "button" at bounding box center [1178, 27] width 19 height 19
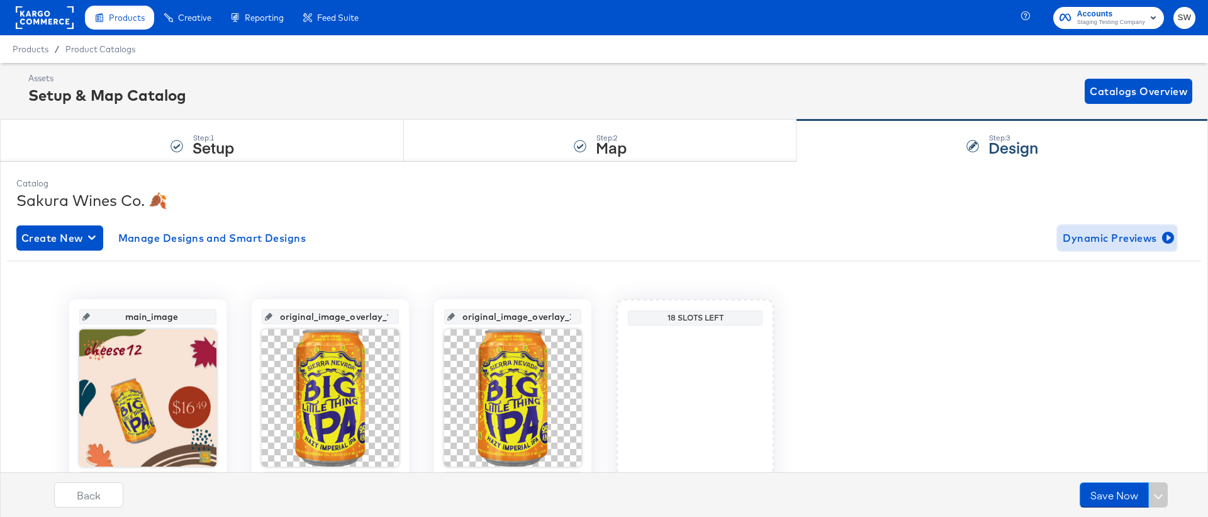
click at [1126, 240] on span "Dynamic Previews" at bounding box center [1117, 238] width 109 height 18
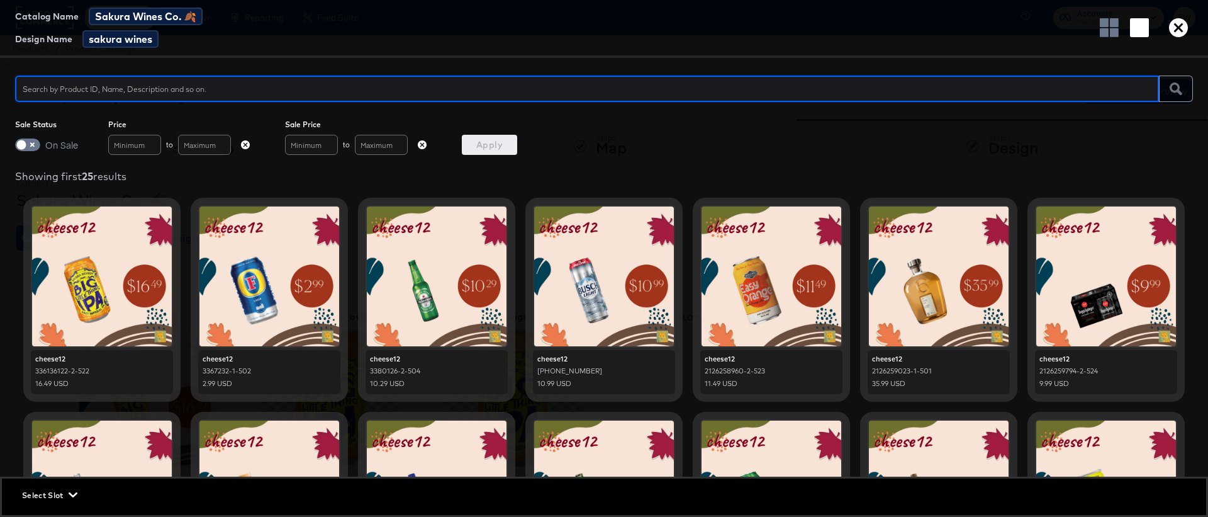
click at [1187, 17] on div "Catalog Name Sakura Wines Co. 🍂 Design Name sakura wines" at bounding box center [604, 29] width 1208 height 58
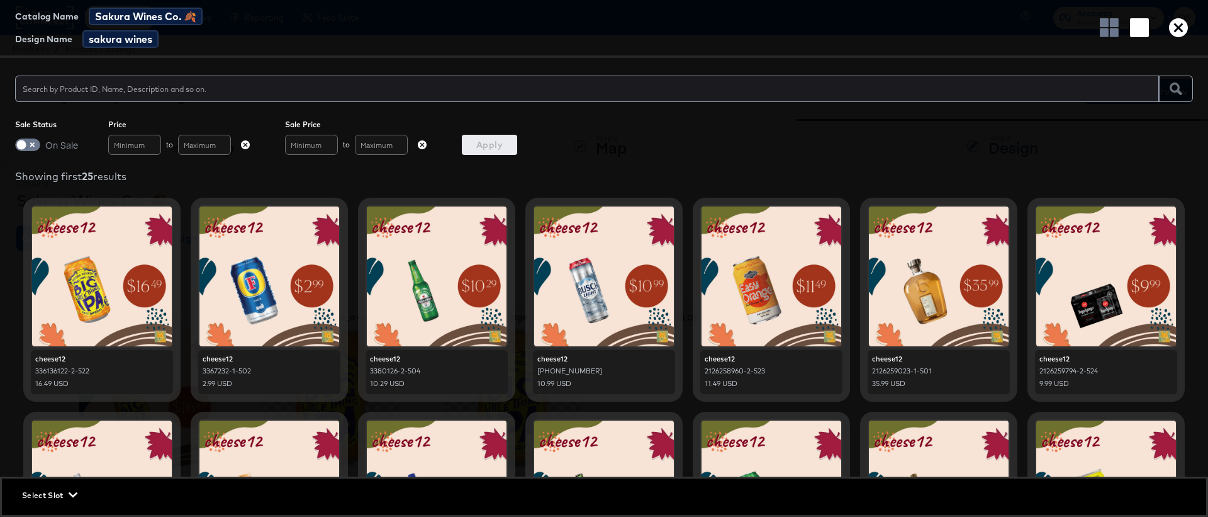
click at [1182, 24] on icon "button" at bounding box center [1178, 27] width 19 height 19
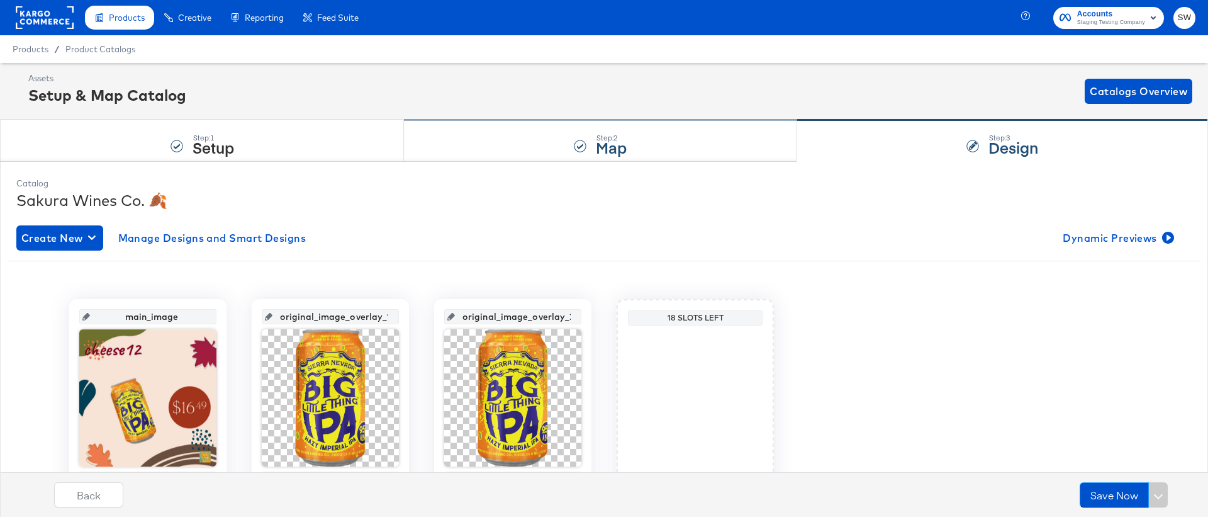
click at [644, 140] on div "Step: 2 Map" at bounding box center [600, 141] width 393 height 42
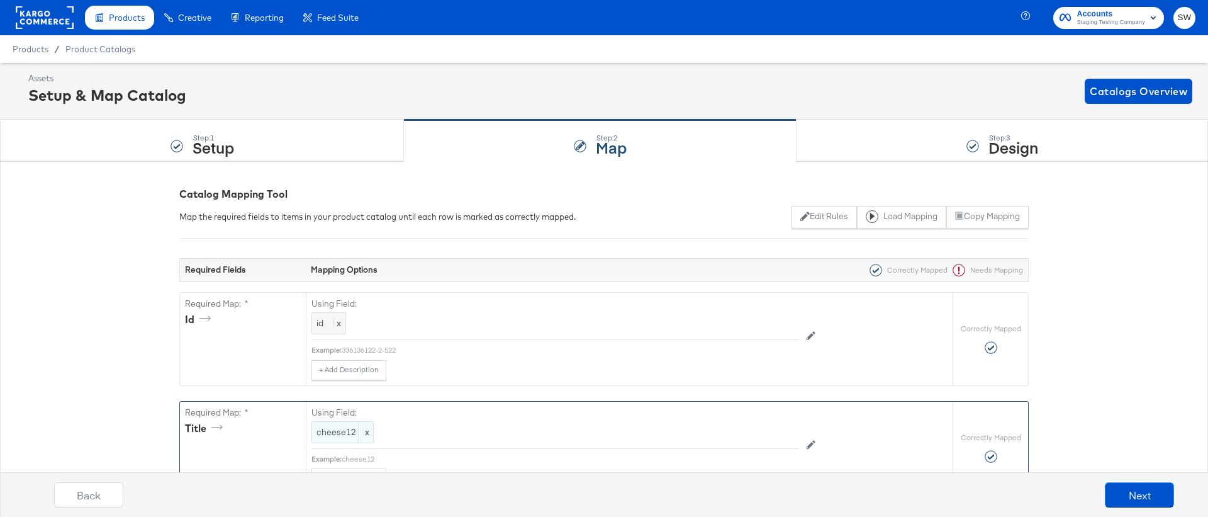
click at [329, 438] on div "cheese12 x" at bounding box center [342, 432] width 62 height 22
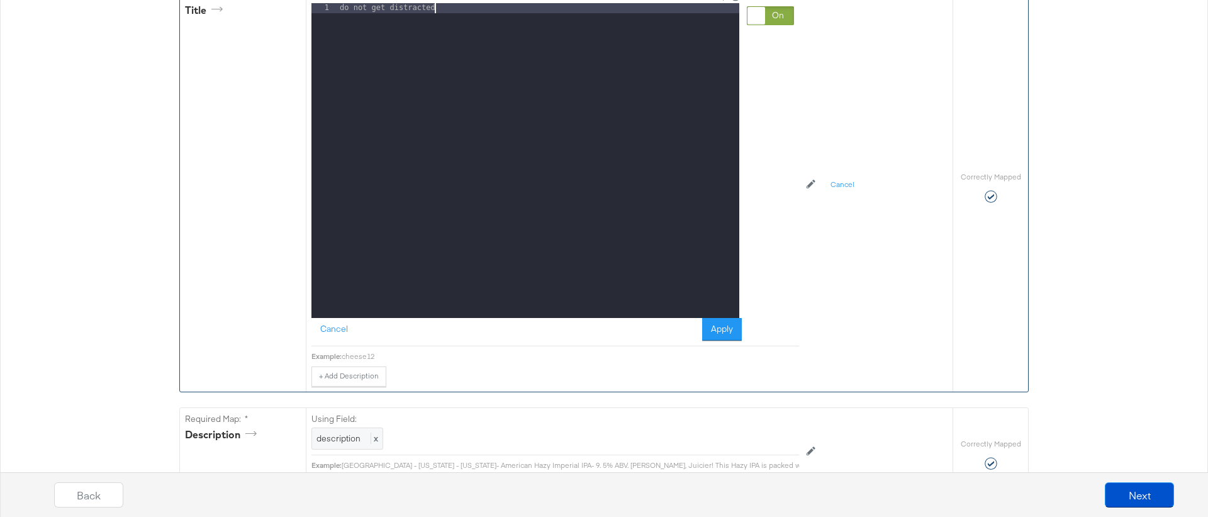
scroll to position [595, 0]
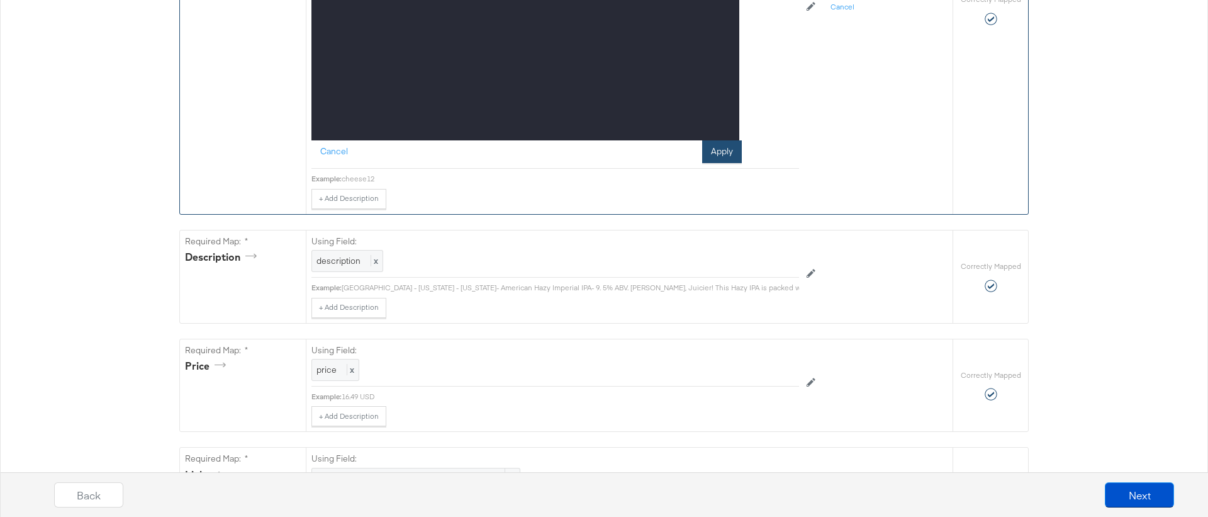
click at [731, 159] on button "Apply" at bounding box center [722, 151] width 40 height 23
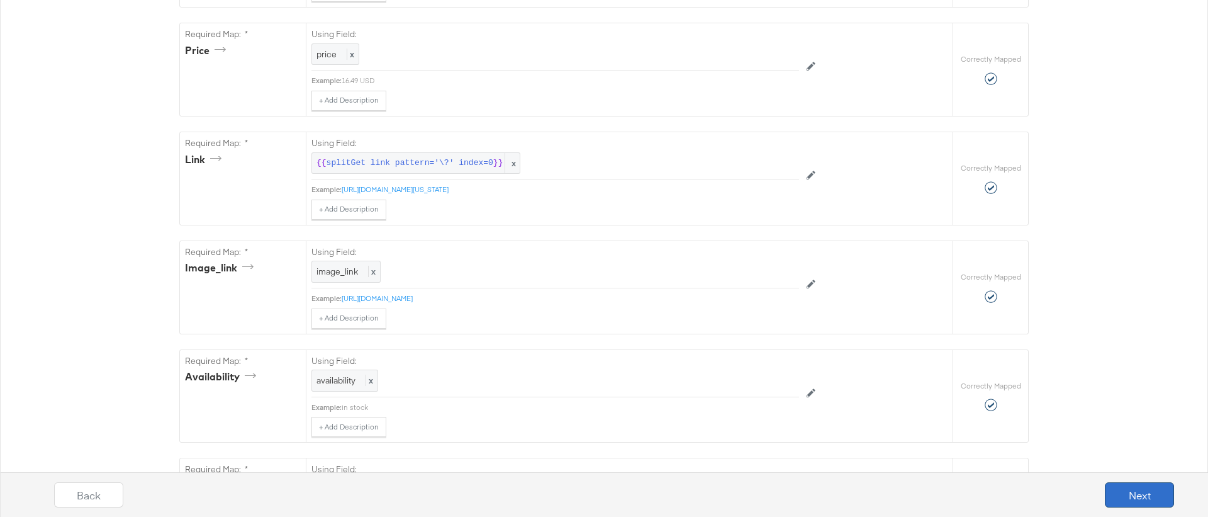
click at [1123, 494] on button "Next" at bounding box center [1139, 494] width 69 height 25
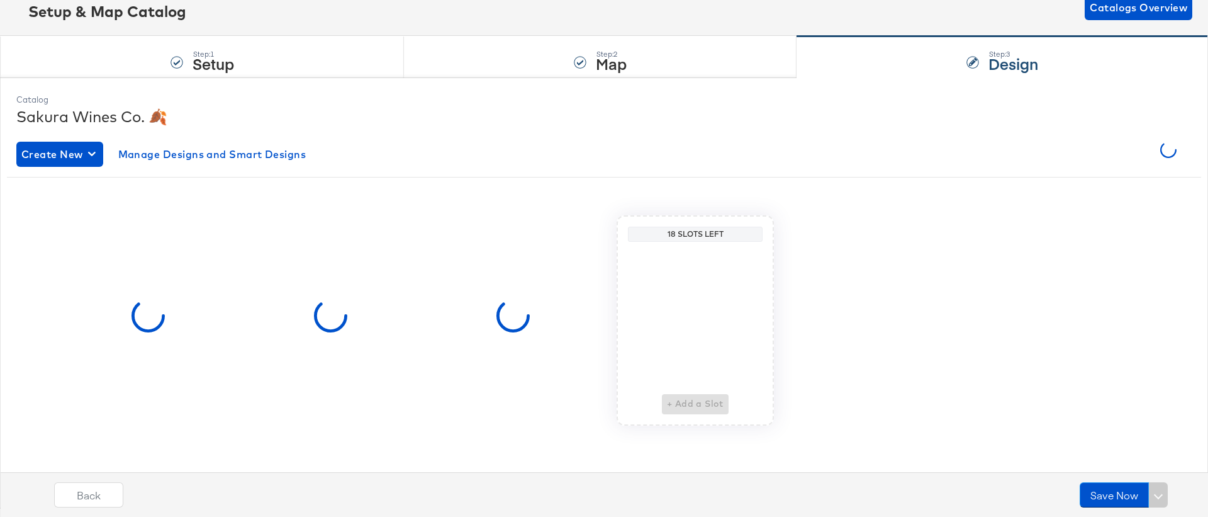
scroll to position [0, 0]
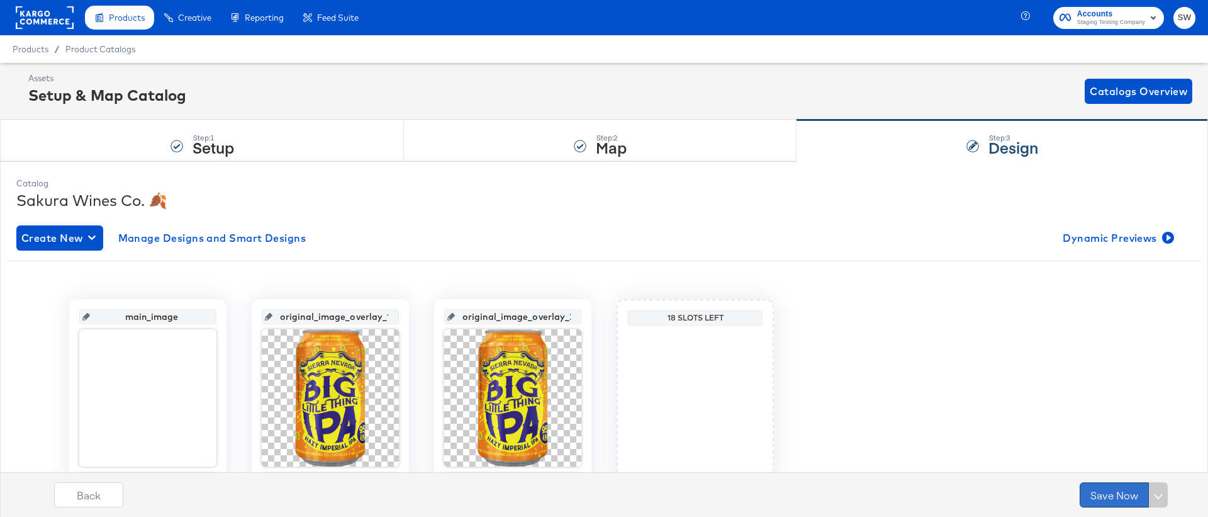
click at [1125, 495] on button "Save Now" at bounding box center [1114, 494] width 69 height 25
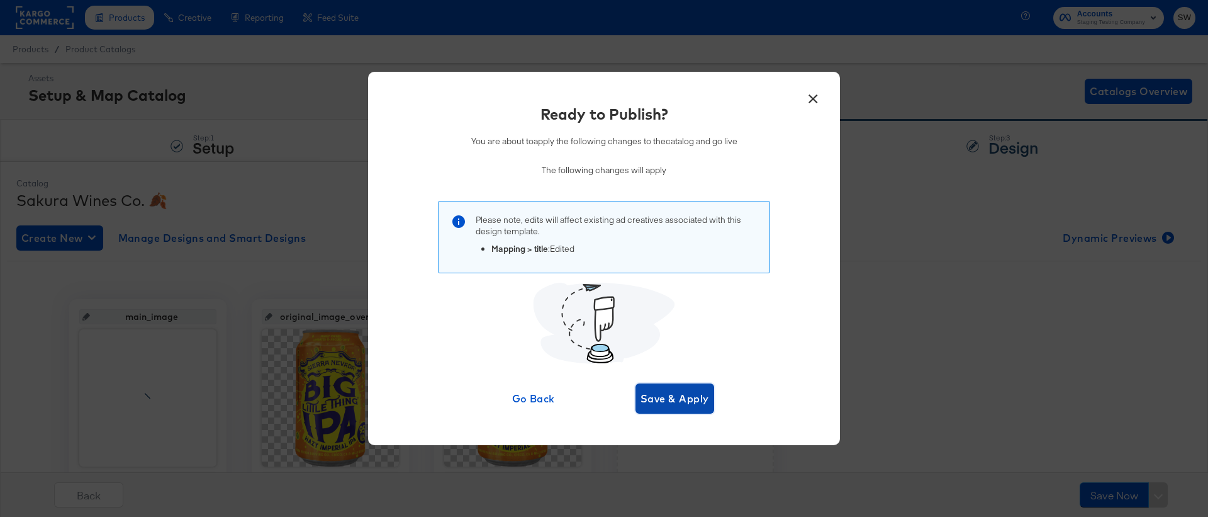
click at [700, 394] on span "Save & Apply" at bounding box center [675, 399] width 69 height 18
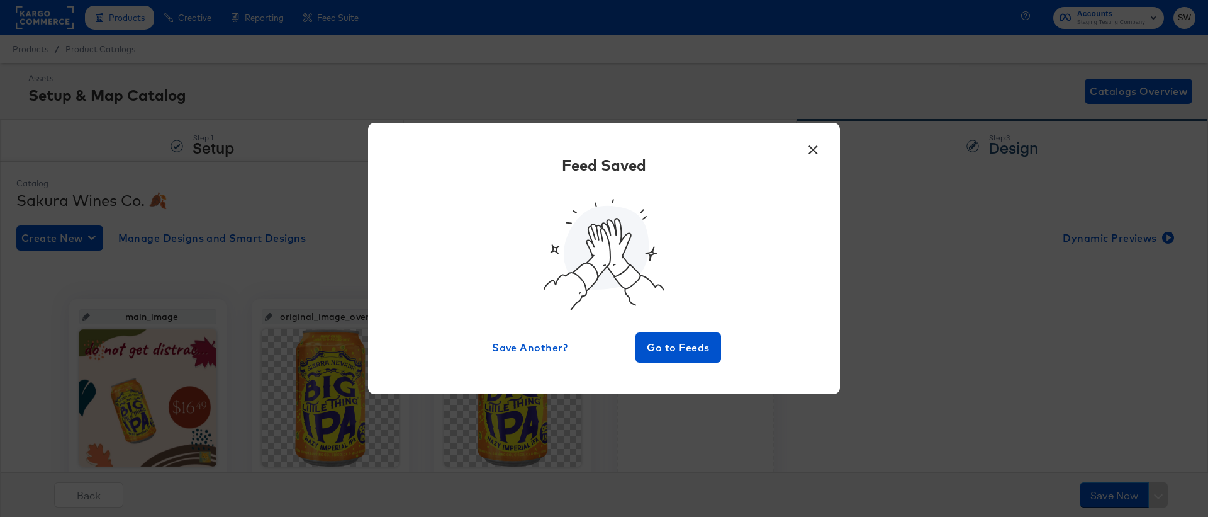
click at [816, 151] on button "×" at bounding box center [813, 146] width 23 height 23
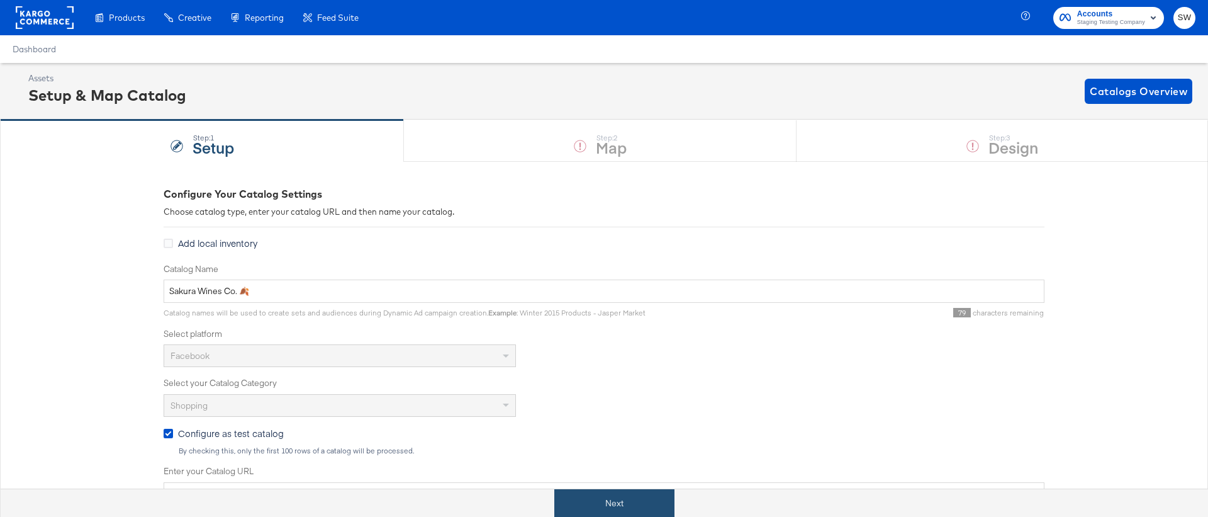
click at [609, 500] on button "Next" at bounding box center [614, 503] width 120 height 28
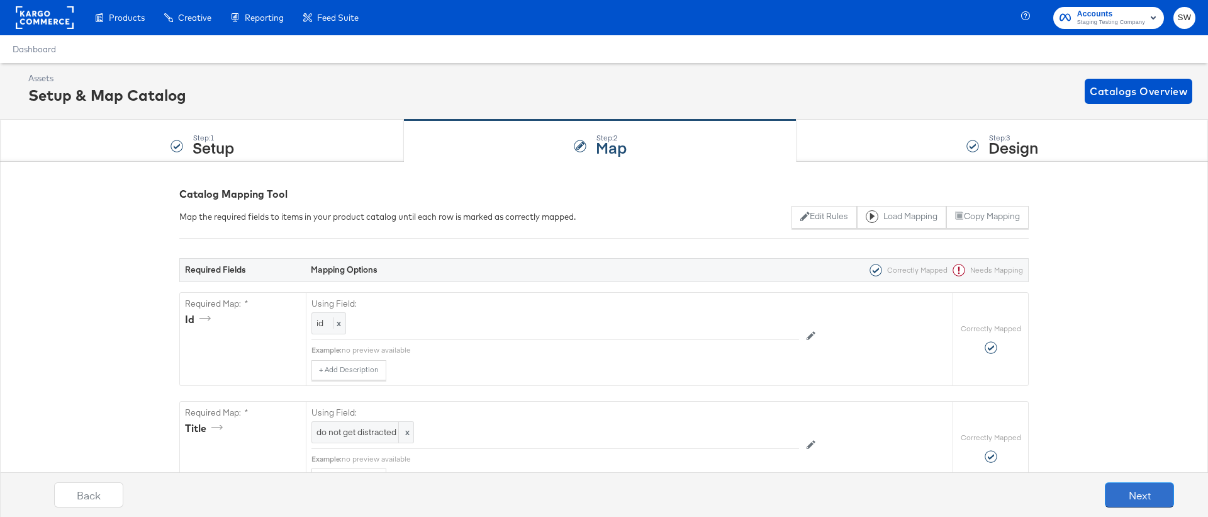
click at [1131, 494] on button "Next" at bounding box center [1139, 494] width 69 height 25
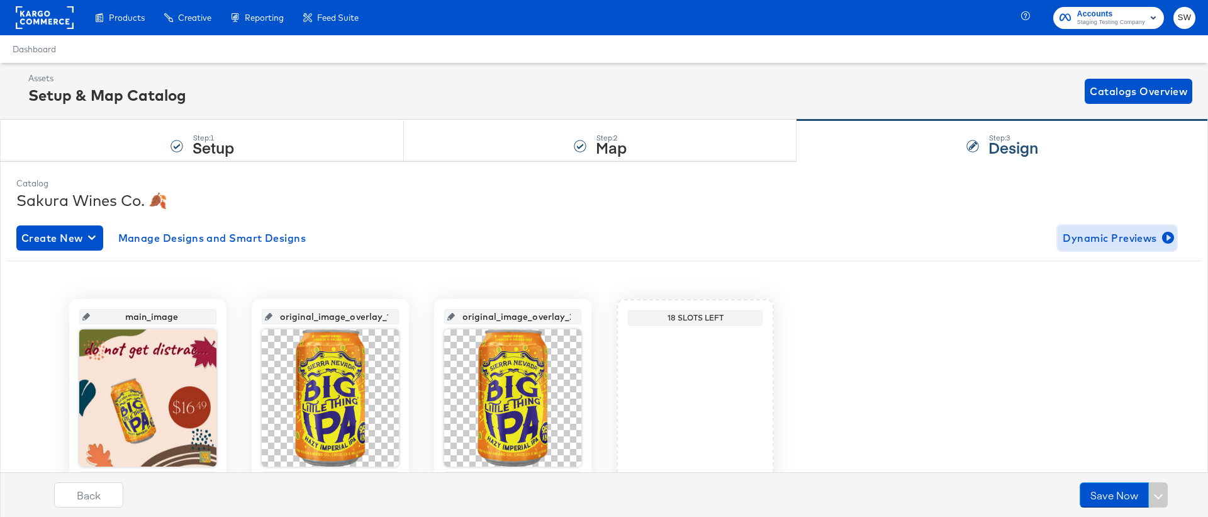
click at [1111, 238] on span "Dynamic Previews" at bounding box center [1117, 238] width 109 height 18
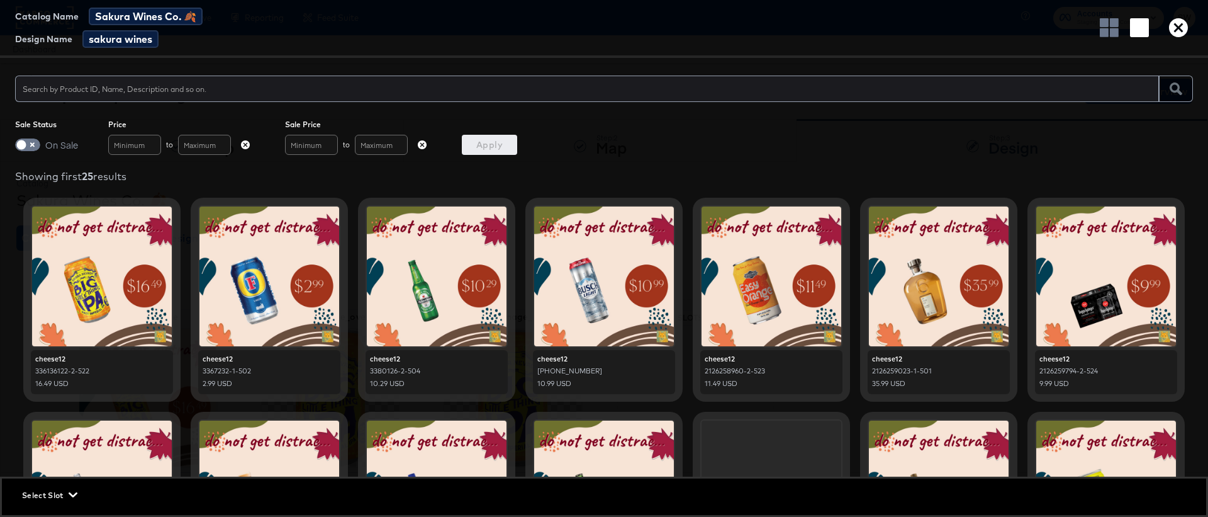
click at [1175, 29] on icon "button" at bounding box center [1178, 27] width 19 height 19
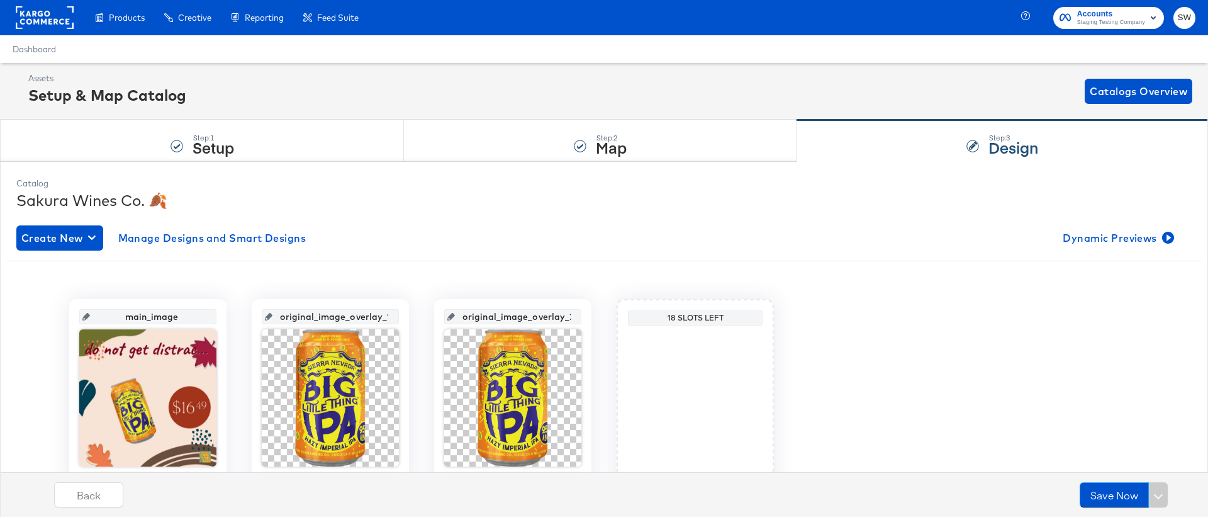
click at [1087, 223] on div "Create New Manage Designs and Smart Designs Dynamic Previews main_image sakura …" at bounding box center [603, 376] width 1175 height 322
click at [1089, 233] on span "Dynamic Previews" at bounding box center [1117, 238] width 109 height 18
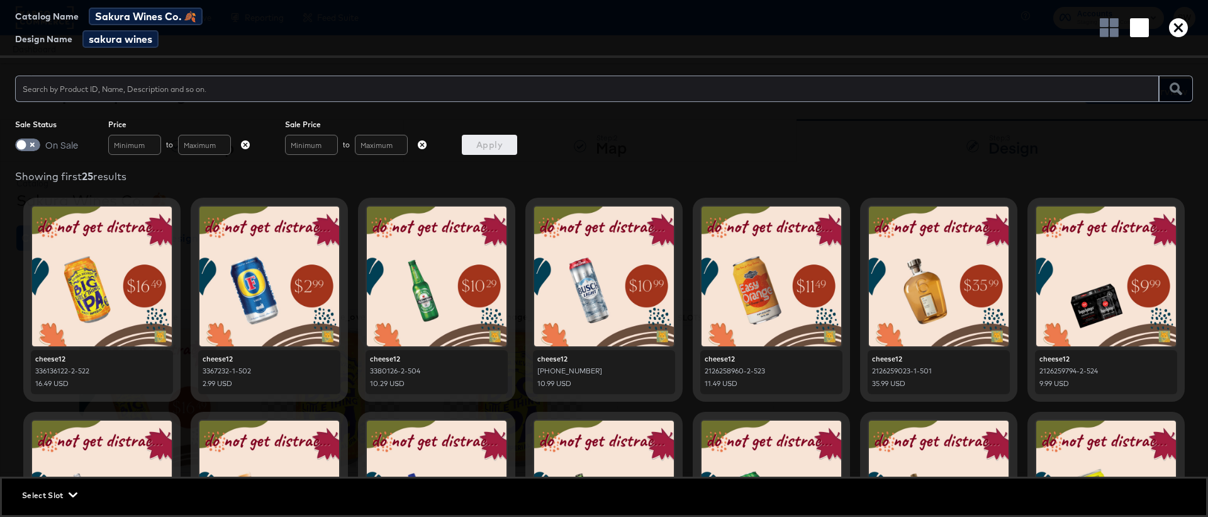
click at [1097, 291] on div at bounding box center [1106, 276] width 140 height 140
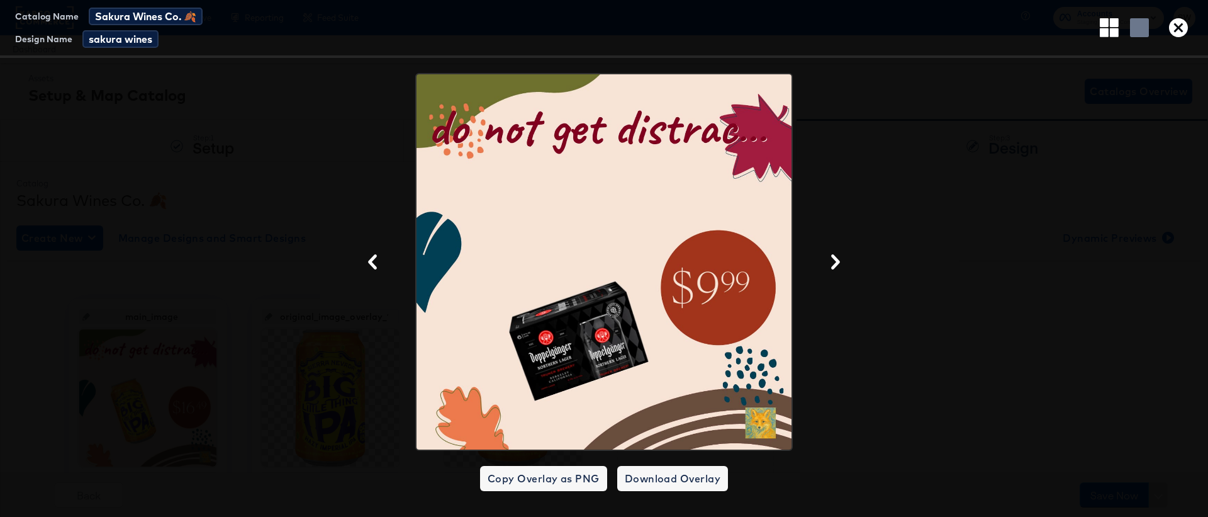
click at [1191, 16] on div "Catalog Name Sakura Wines Co. 🍂 Design Name sakura wines" at bounding box center [604, 29] width 1208 height 58
click at [1175, 32] on icon "button" at bounding box center [1178, 27] width 19 height 19
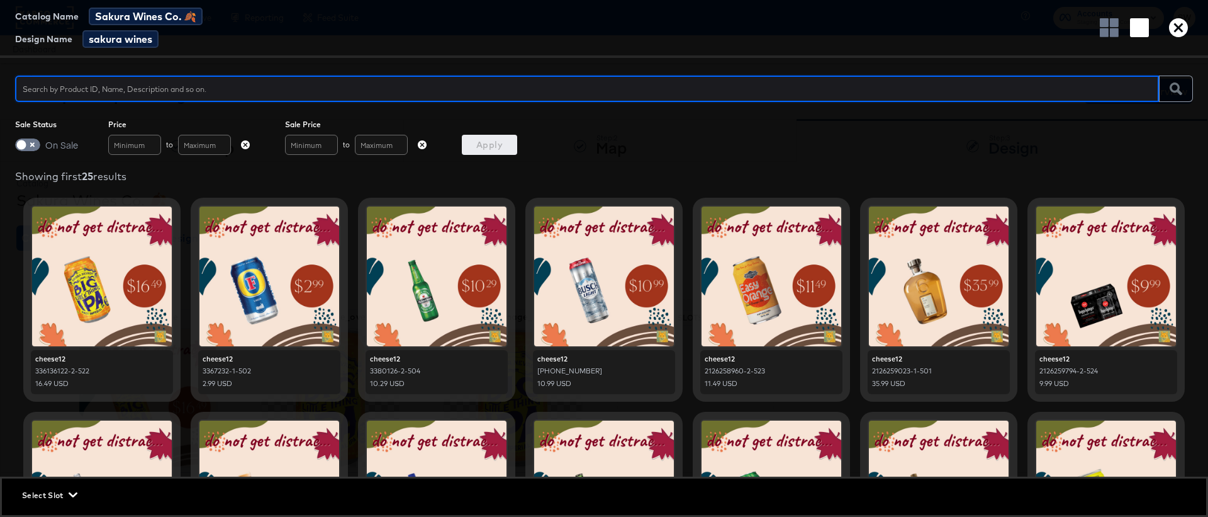
click at [1177, 25] on icon "button" at bounding box center [1178, 27] width 19 height 19
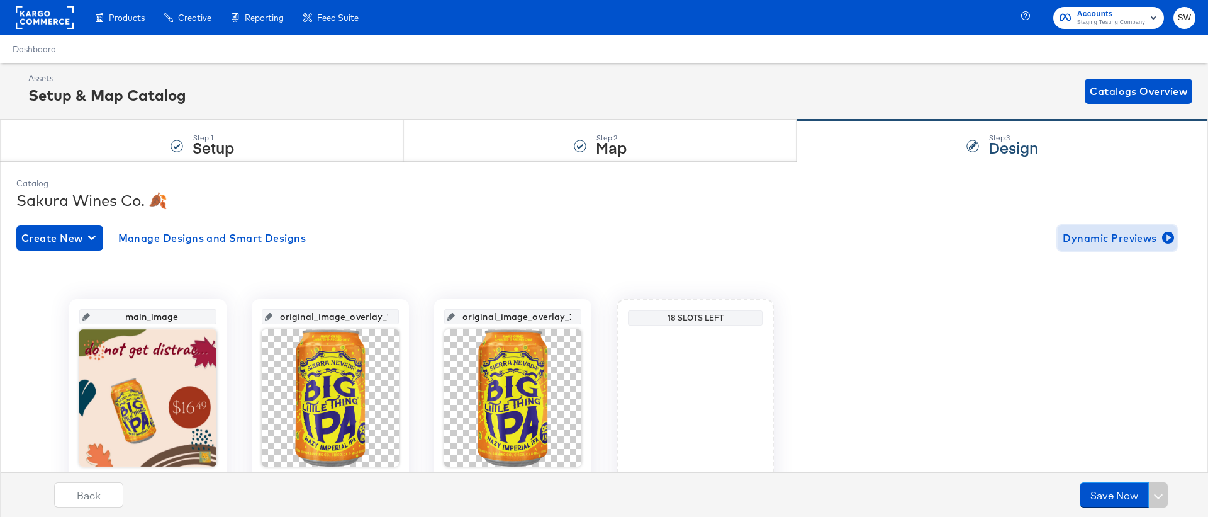
click at [1090, 240] on span "Dynamic Previews" at bounding box center [1117, 238] width 109 height 18
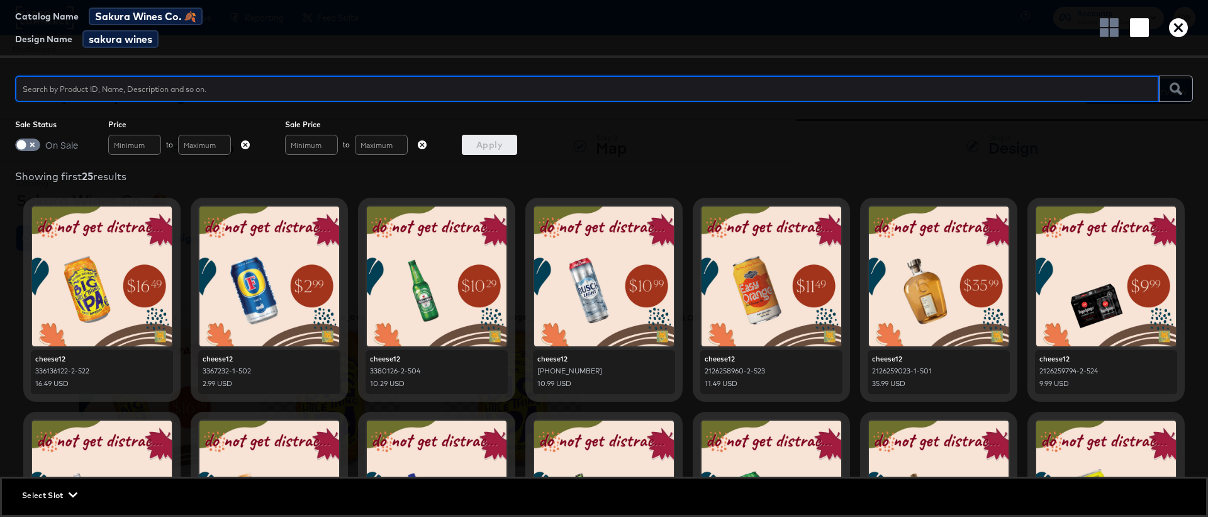
click at [1170, 24] on icon "button" at bounding box center [1178, 27] width 19 height 19
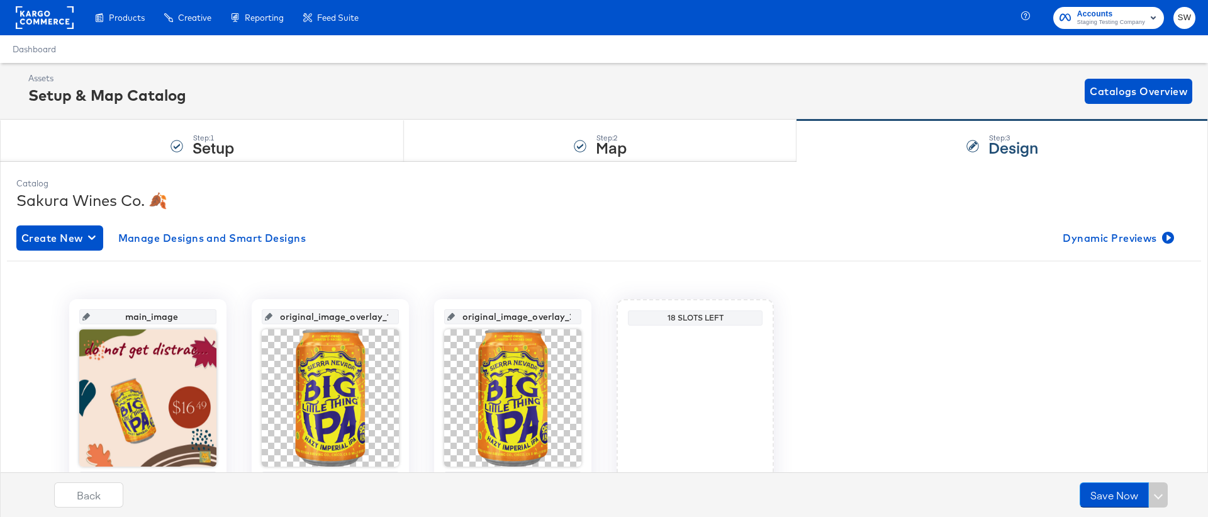
click at [1119, 224] on div "Create New Manage Designs and Smart Designs Dynamic Previews main_image sakura …" at bounding box center [603, 376] width 1175 height 322
click at [1120, 251] on div "Create New Manage Designs and Smart Designs Dynamic Previews main_image sakura …" at bounding box center [603, 376] width 1175 height 322
click at [1119, 233] on span "Dynamic Previews" at bounding box center [1117, 238] width 109 height 18
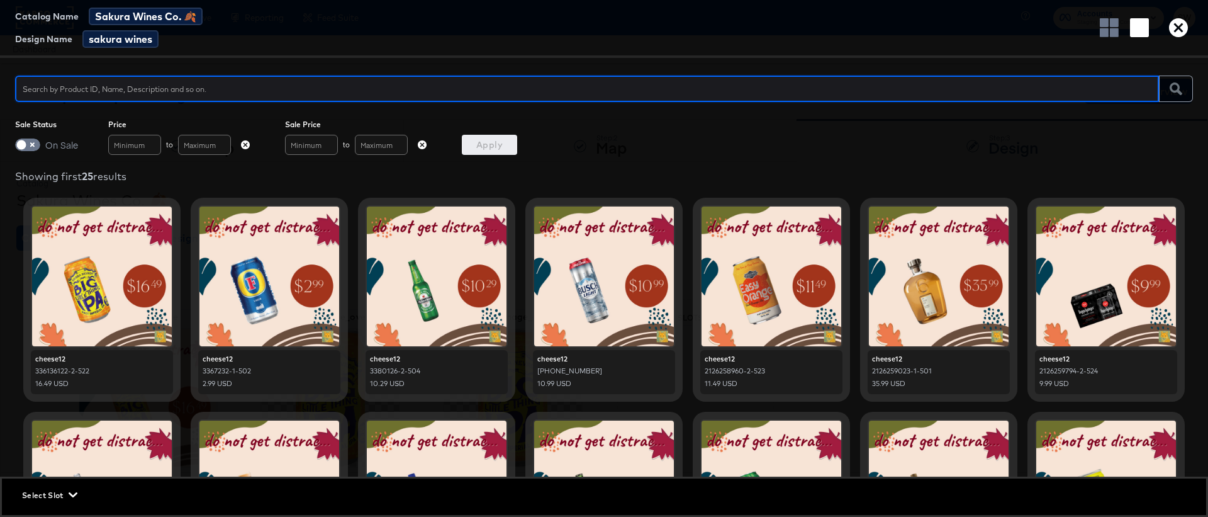
scroll to position [728, 0]
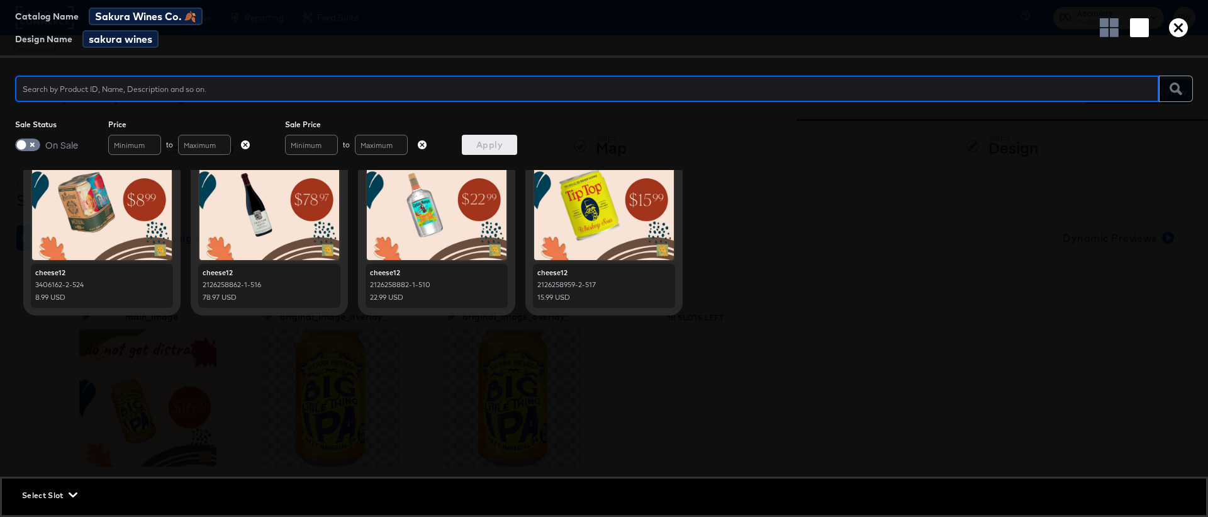
click at [578, 223] on div at bounding box center [604, 190] width 140 height 140
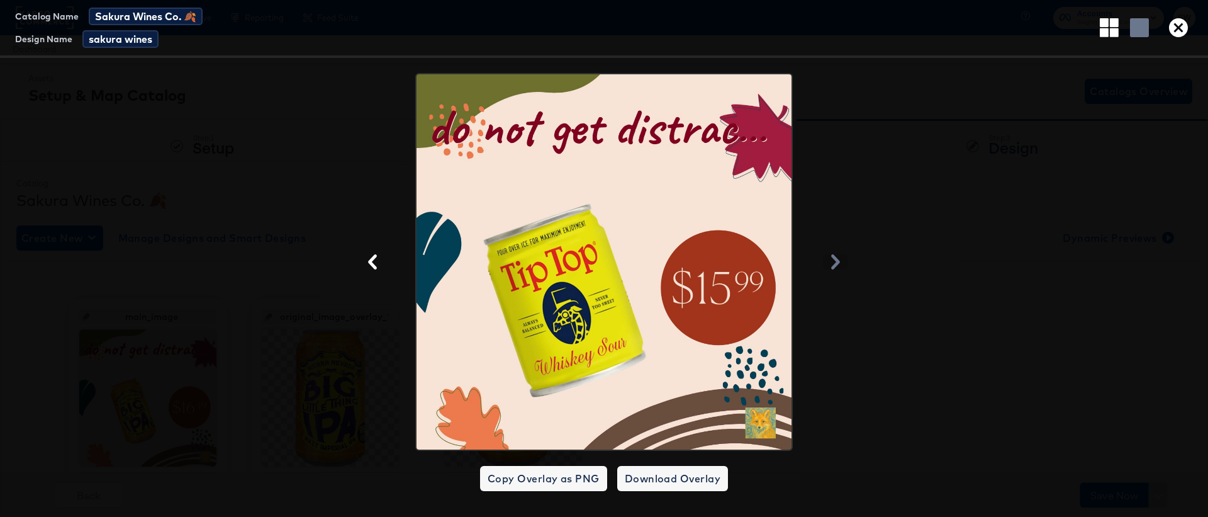
click at [1175, 33] on icon "button" at bounding box center [1178, 27] width 19 height 19
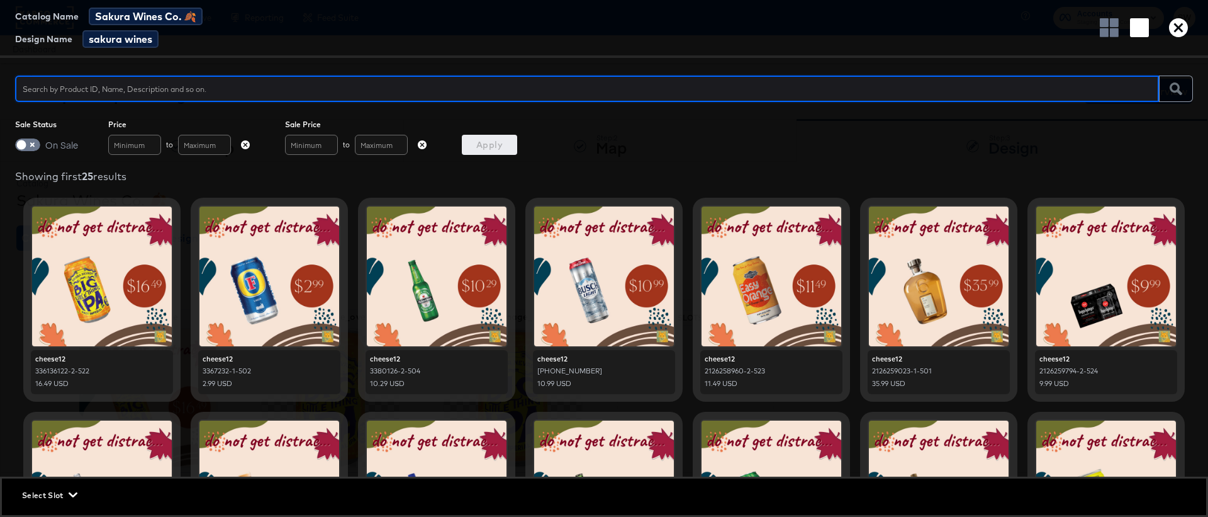
click at [1174, 32] on icon "button" at bounding box center [1178, 27] width 19 height 19
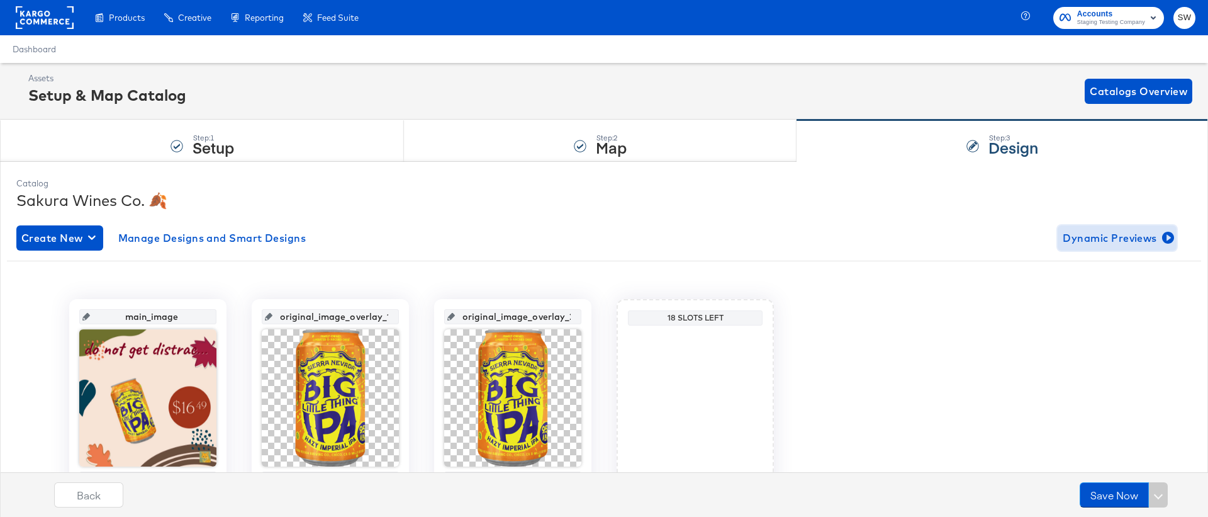
click at [1129, 240] on span "Dynamic Previews" at bounding box center [1117, 238] width 109 height 18
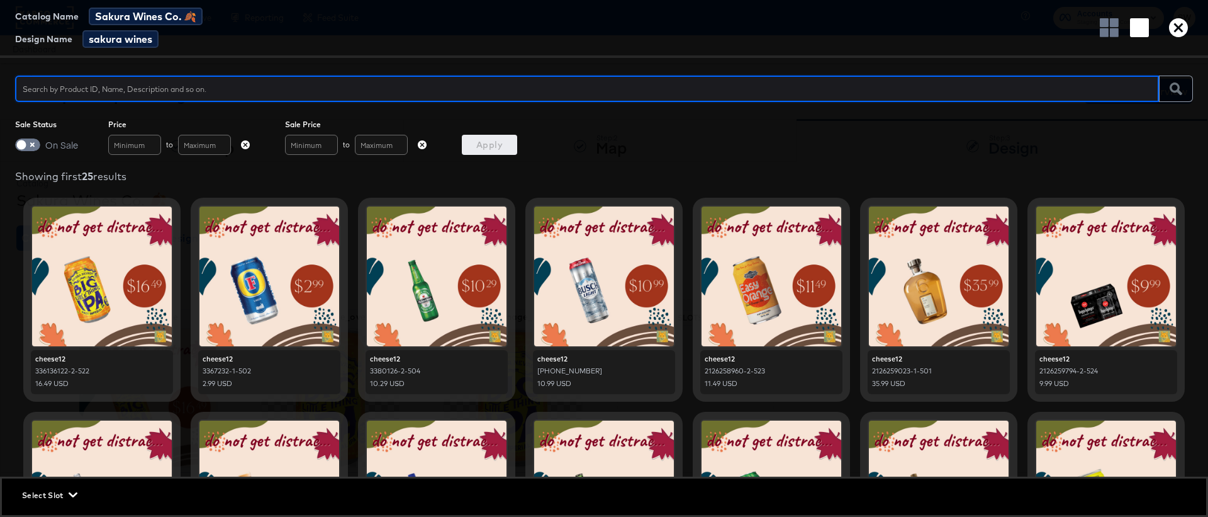
click at [1172, 28] on icon "button" at bounding box center [1178, 27] width 19 height 19
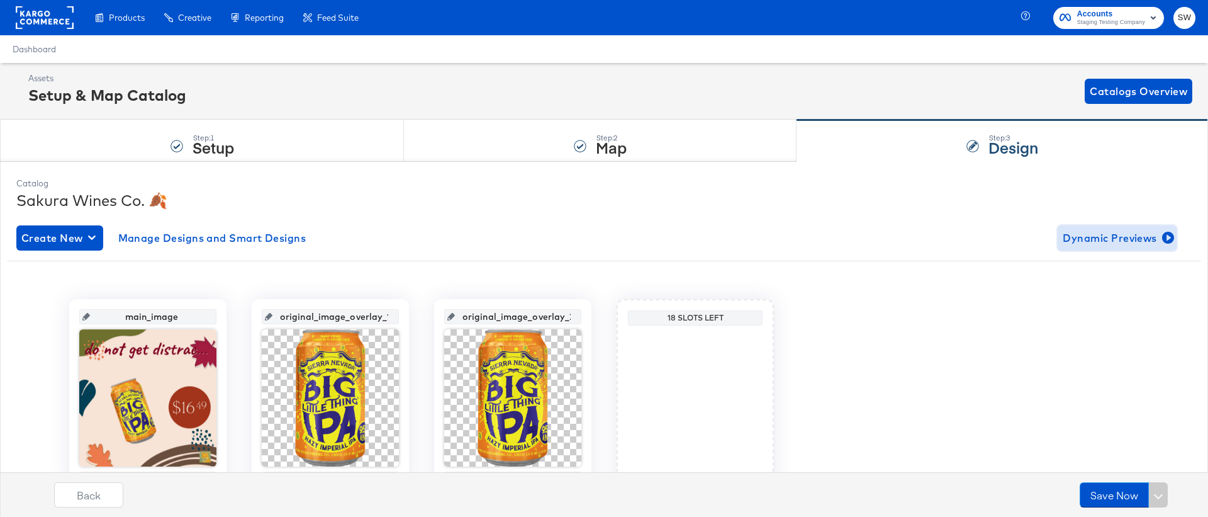
click at [1091, 242] on span "Dynamic Previews" at bounding box center [1117, 238] width 109 height 18
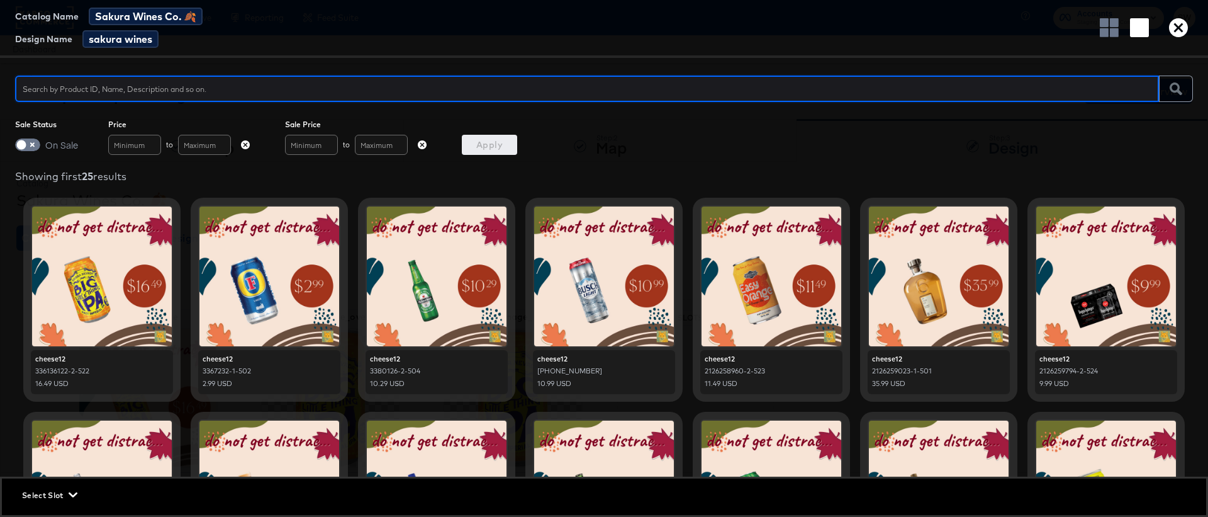
click at [1177, 27] on icon "button" at bounding box center [1178, 27] width 19 height 19
